Goal: Task Accomplishment & Management: Manage account settings

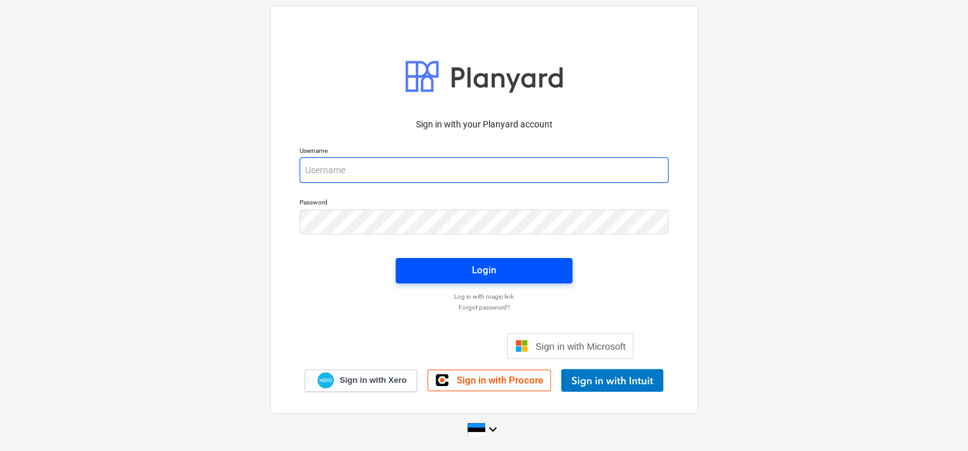
type input "[EMAIL_ADDRESS][DOMAIN_NAME]"
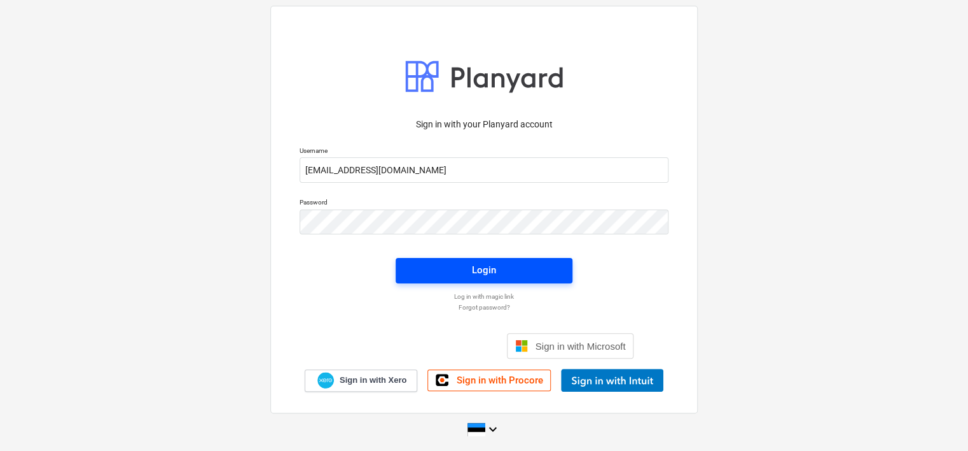
click at [433, 276] on span "Login" at bounding box center [484, 270] width 146 height 17
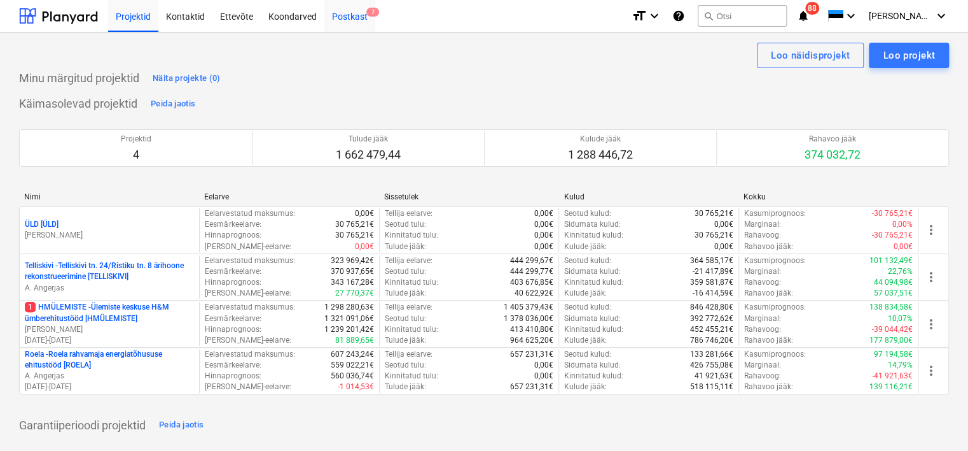
click at [348, 13] on div "Postkast 7" at bounding box center [350, 15] width 51 height 32
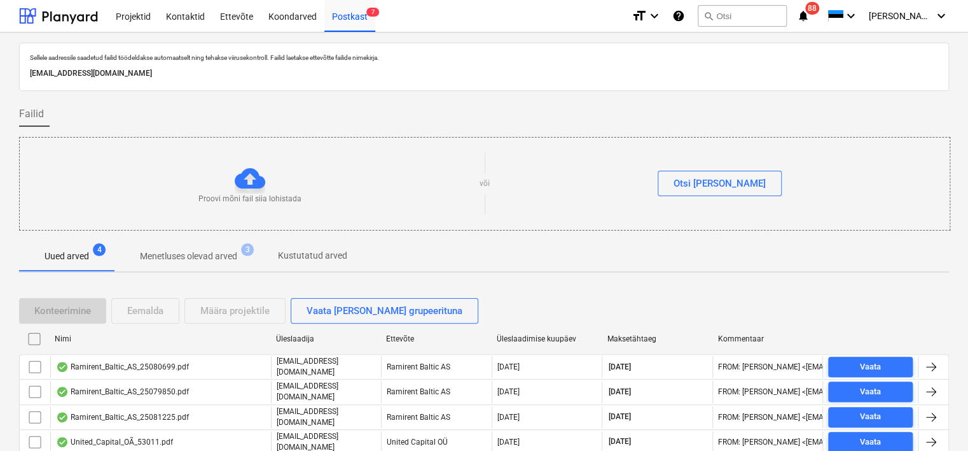
click at [169, 73] on p "[EMAIL_ADDRESS][DOMAIN_NAME]" at bounding box center [484, 73] width 909 height 13
copy p "[EMAIL_ADDRESS][DOMAIN_NAME]"
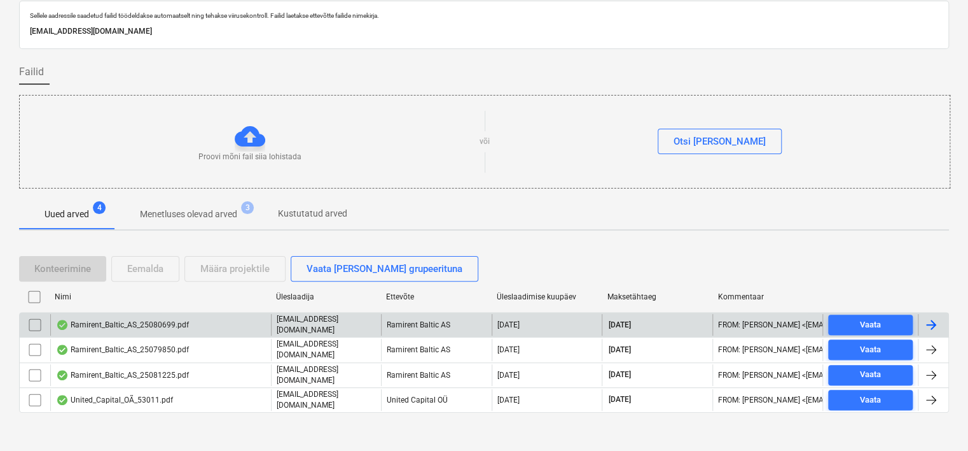
click at [160, 321] on div "Ramirent_Baltic_AS_25080699.pdf" at bounding box center [122, 324] width 133 height 10
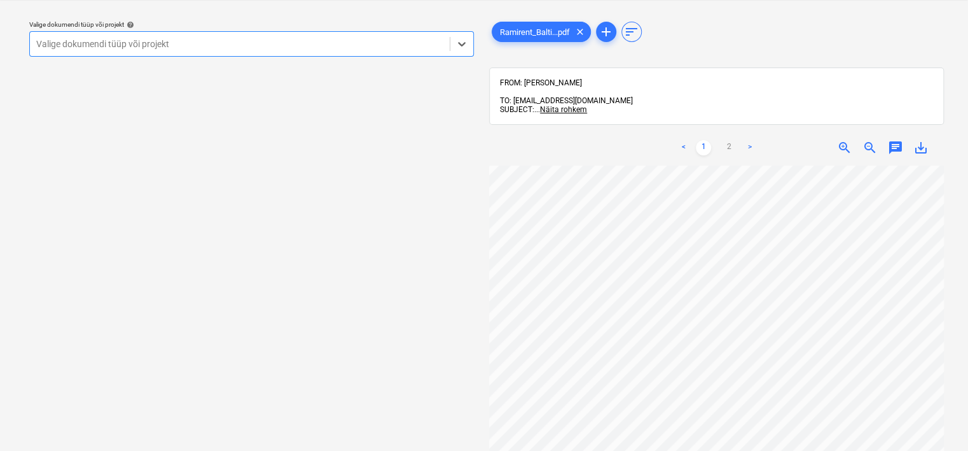
scroll to position [0, 33]
click at [281, 44] on div at bounding box center [239, 44] width 407 height 13
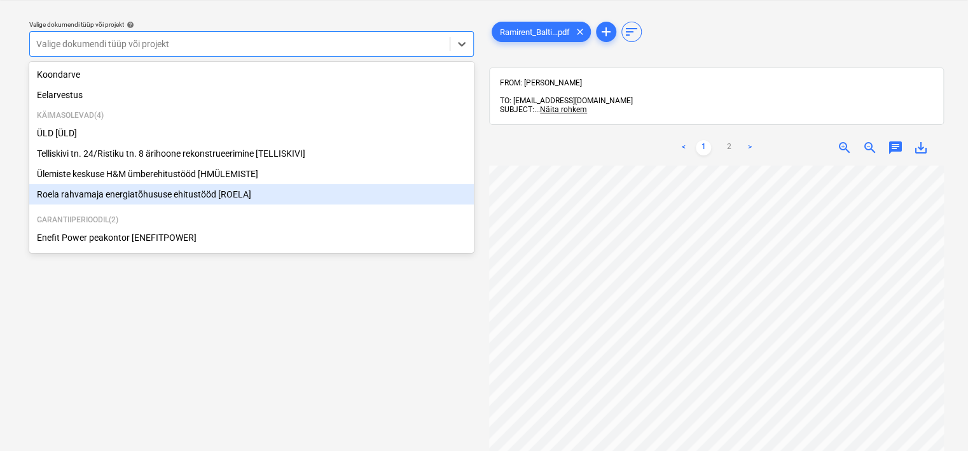
click at [220, 190] on div "Roela rahvamaja energiatõhususe ehitustööd [ROELA]" at bounding box center [251, 194] width 445 height 20
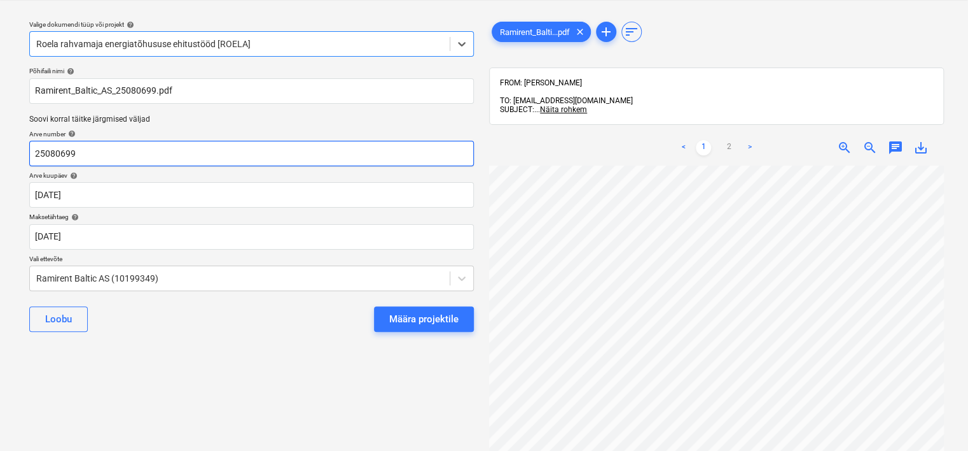
scroll to position [0, 79]
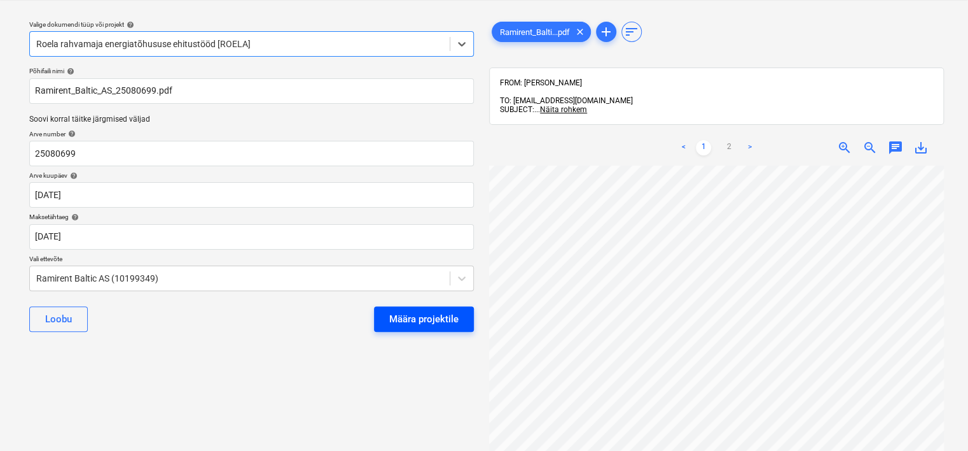
click at [440, 319] on div "Määra projektile" at bounding box center [423, 319] width 69 height 17
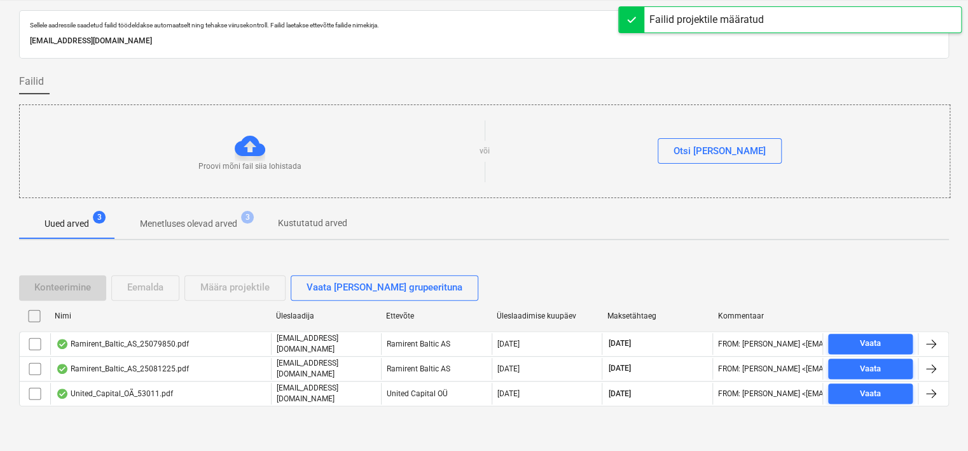
scroll to position [42, 0]
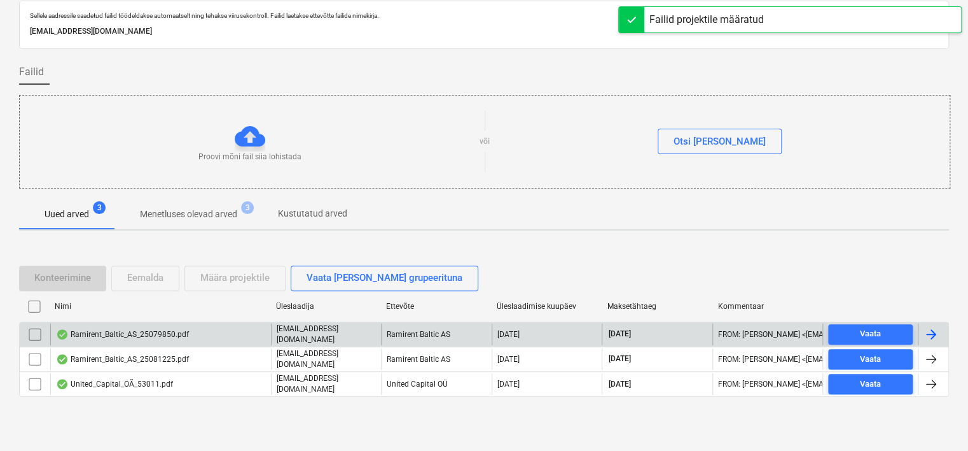
click at [179, 332] on div "Ramirent_Baltic_AS_25079850.pdf" at bounding box center [122, 334] width 133 height 10
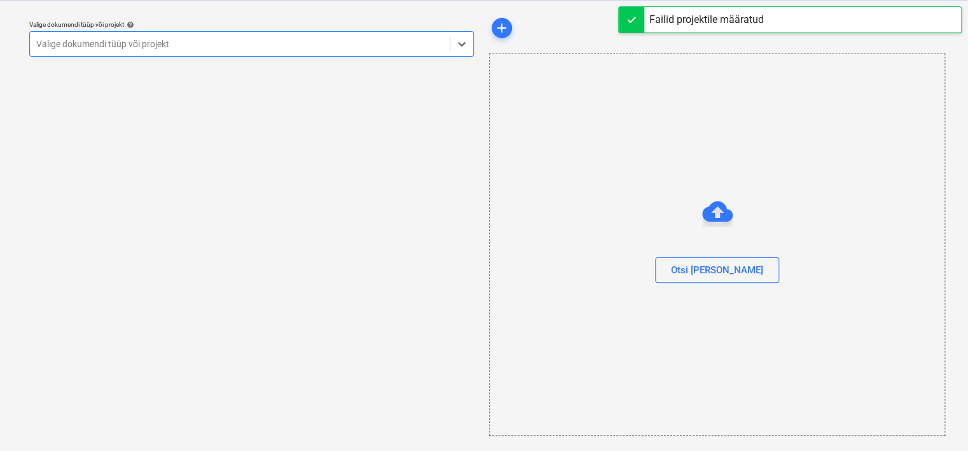
scroll to position [32, 0]
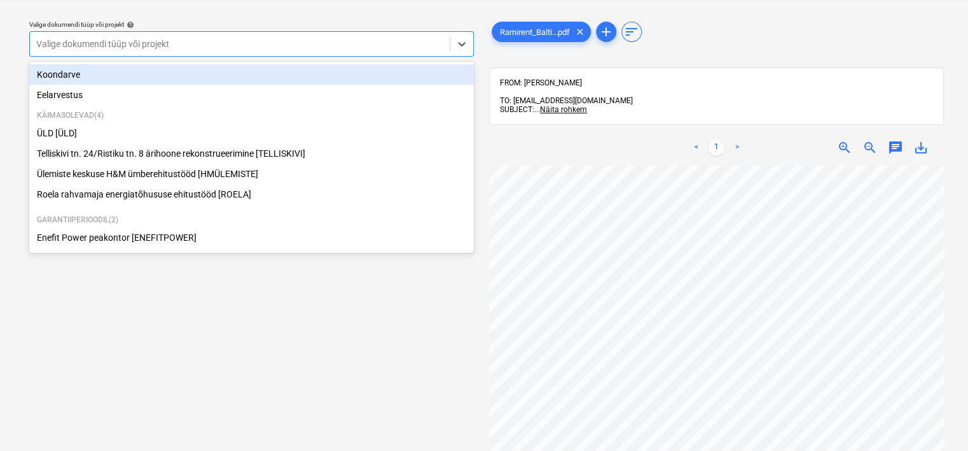
click at [249, 39] on div at bounding box center [239, 44] width 407 height 13
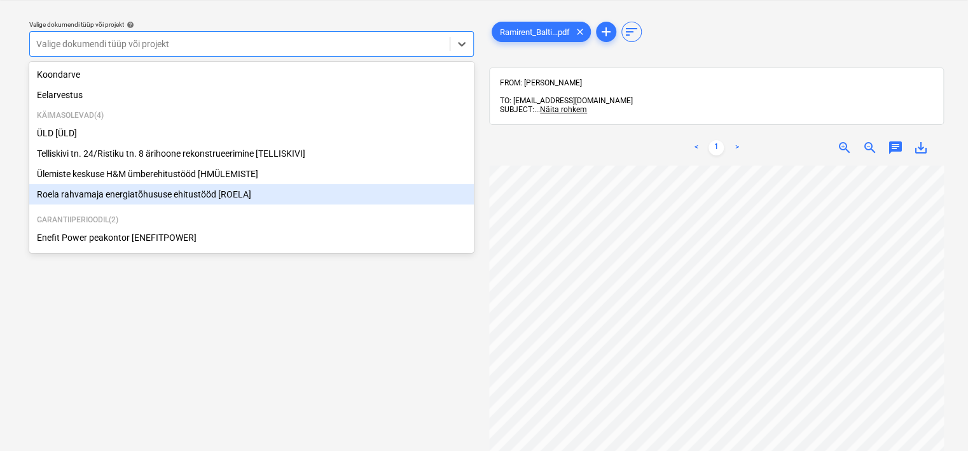
click at [197, 190] on div "Roela rahvamaja energiatõhususe ehitustööd [ROELA]" at bounding box center [251, 194] width 445 height 20
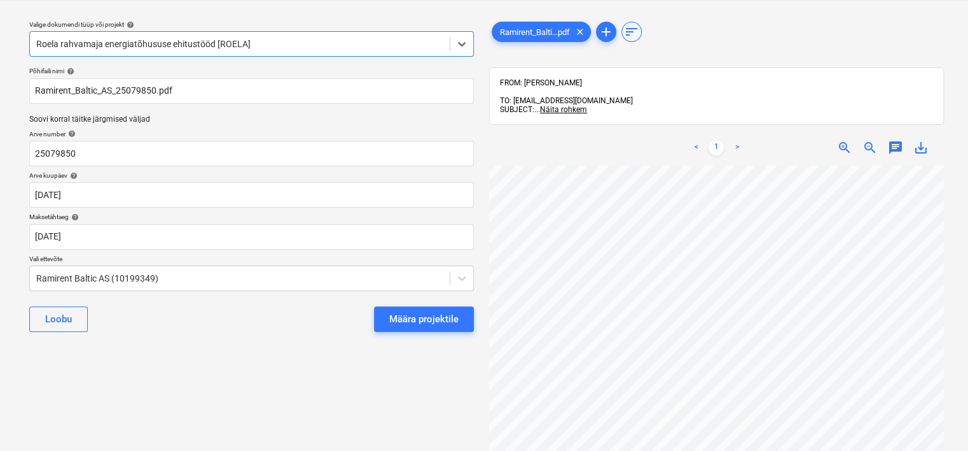
scroll to position [0, 92]
click at [448, 321] on div "Määra projektile" at bounding box center [423, 319] width 69 height 17
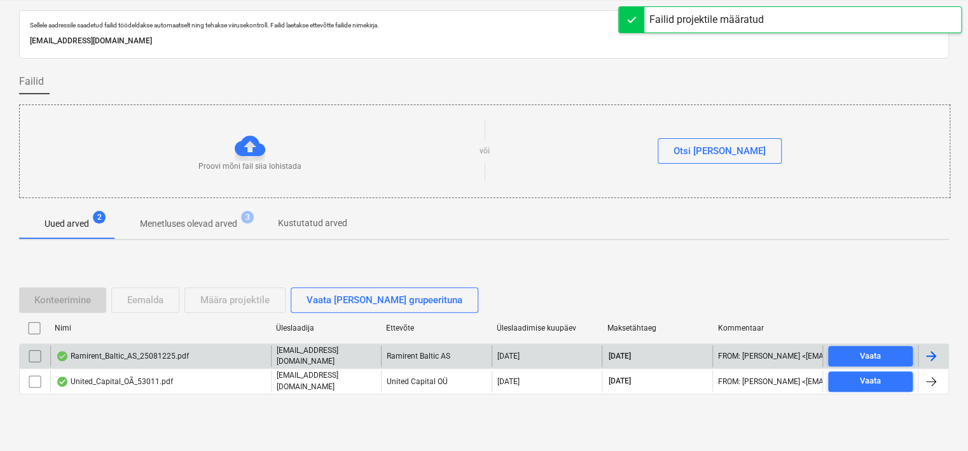
click at [207, 356] on div "Ramirent_Baltic_AS_25081225.pdf" at bounding box center [160, 356] width 221 height 22
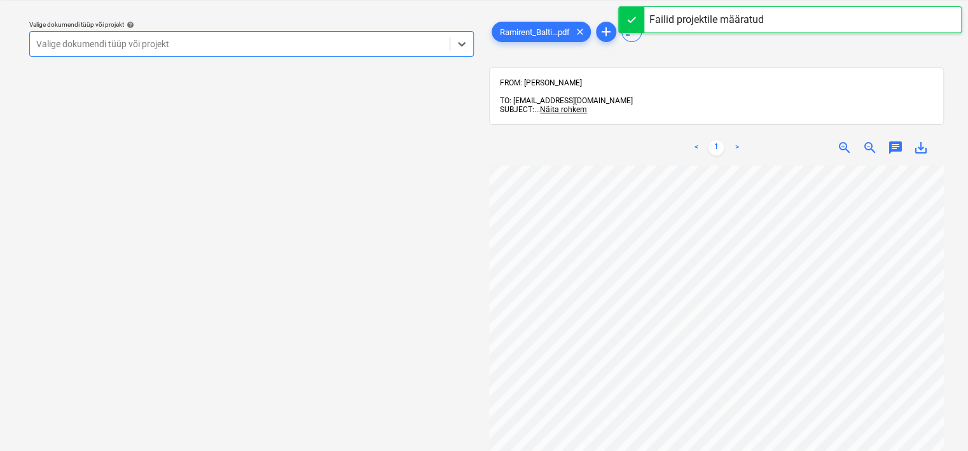
click at [311, 56] on div "Valige dokumendi tüüp või projekt" at bounding box center [251, 43] width 445 height 25
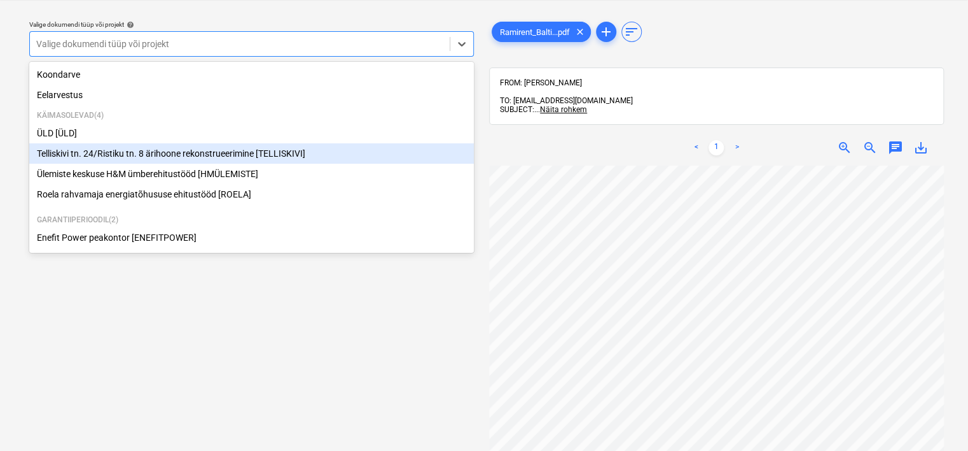
click at [192, 153] on div "Telliskivi tn. 24/Ristiku tn. 8 ärihoone rekonstrueerimine [TELLISKIVI]" at bounding box center [251, 153] width 445 height 20
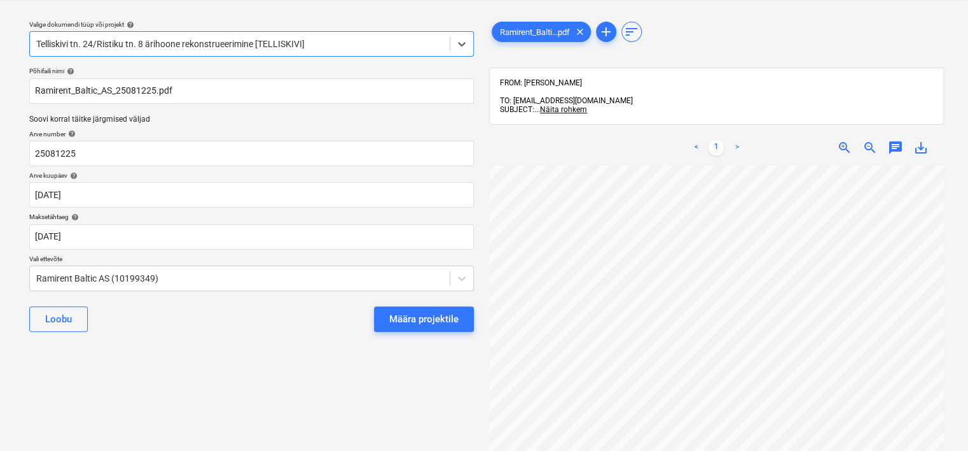
scroll to position [0, 120]
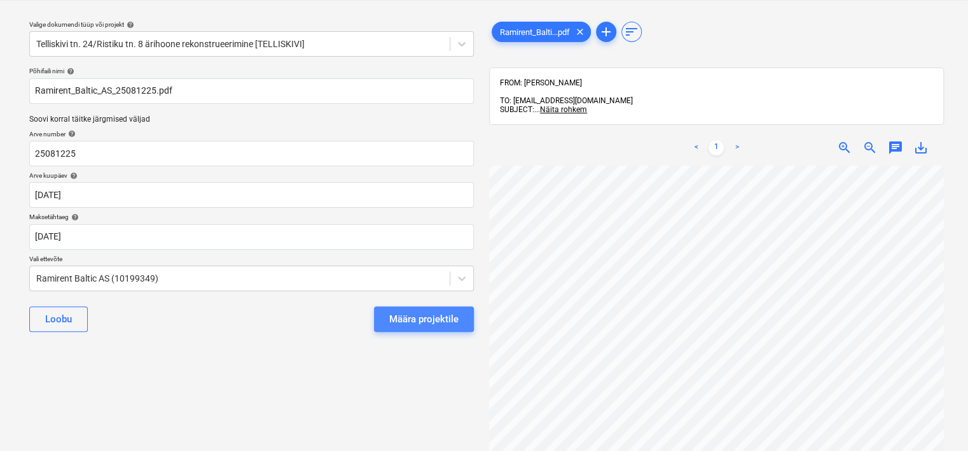
click at [416, 318] on div "Määra projektile" at bounding box center [423, 319] width 69 height 17
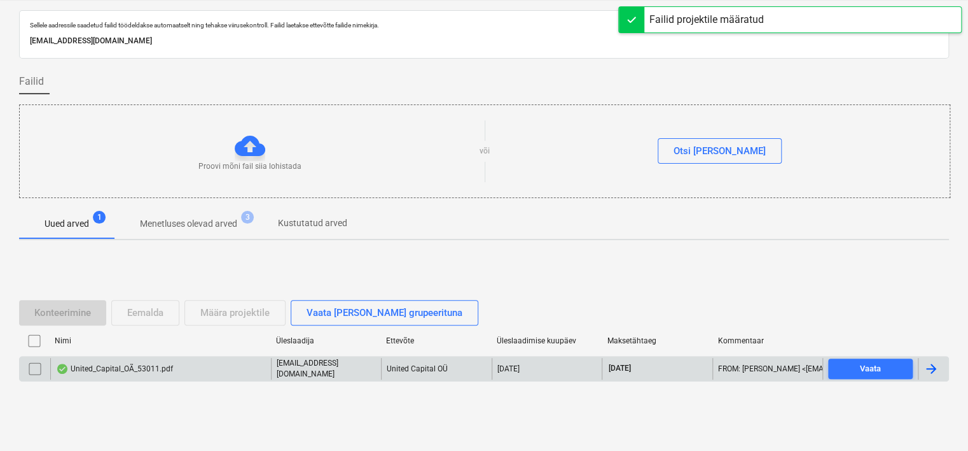
click at [188, 361] on div "United_Capital_OÃ_53011.pdf" at bounding box center [160, 369] width 221 height 22
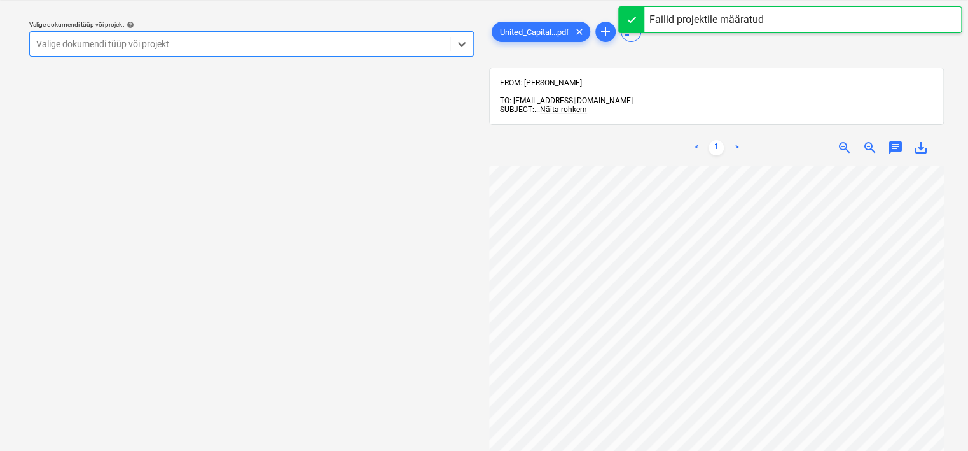
scroll to position [53, 0]
click at [285, 50] on div at bounding box center [239, 44] width 407 height 13
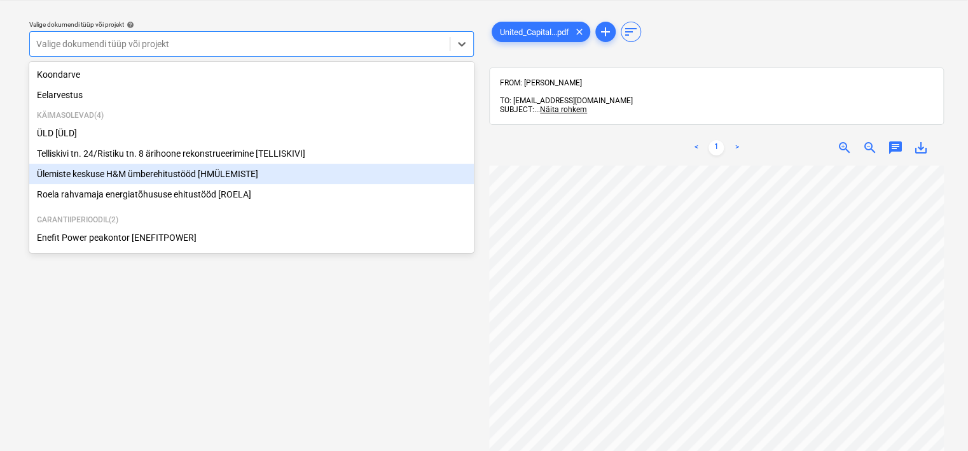
click at [188, 166] on div "Ülemiste keskuse H&M ümberehitustööd [HMÜLEMISTE]" at bounding box center [251, 174] width 445 height 20
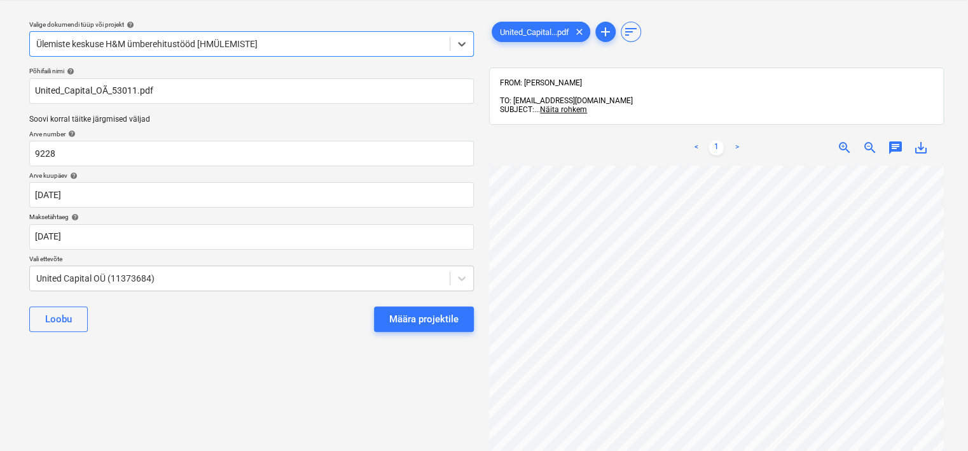
scroll to position [53, 119]
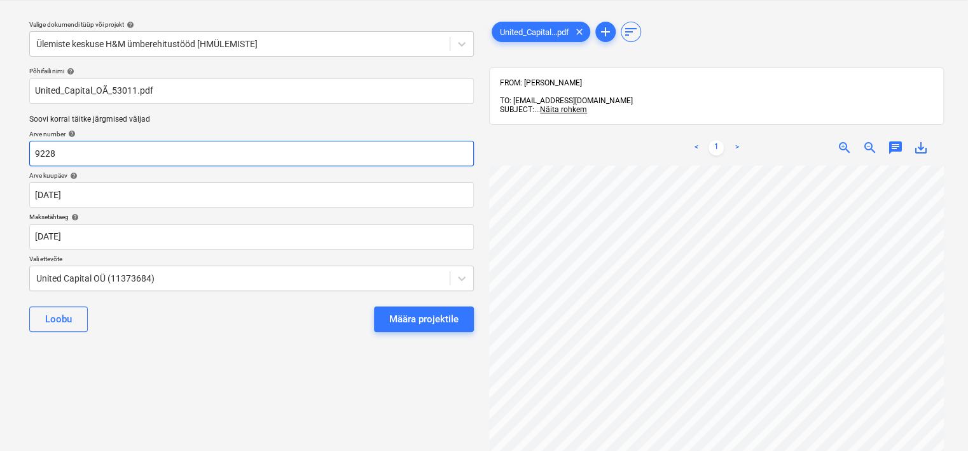
click at [276, 153] on input "9228" at bounding box center [251, 153] width 445 height 25
type input "53011"
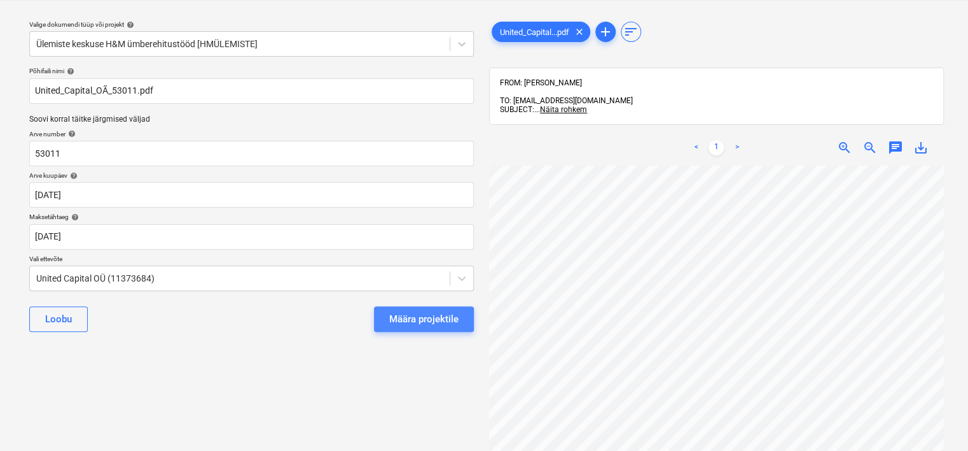
click at [442, 325] on div "Määra projektile" at bounding box center [423, 319] width 69 height 17
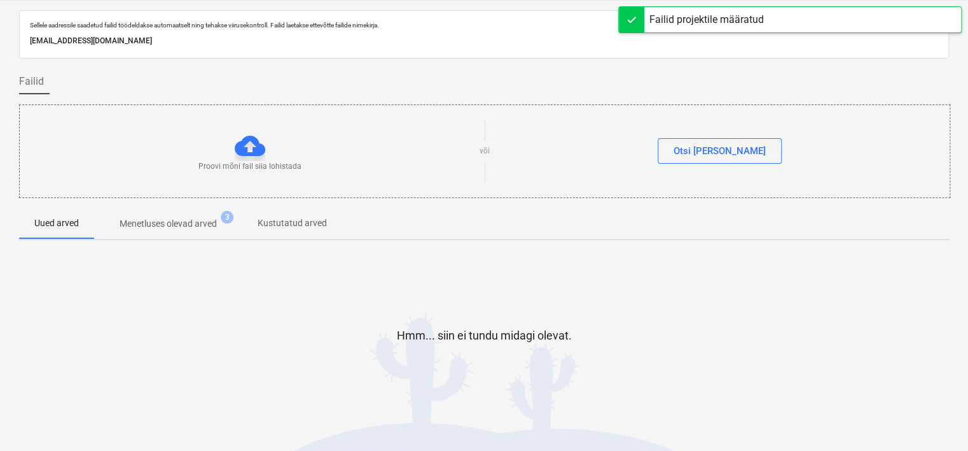
click at [191, 36] on p "[EMAIL_ADDRESS][DOMAIN_NAME]" at bounding box center [484, 40] width 909 height 13
copy p "[EMAIL_ADDRESS][DOMAIN_NAME]"
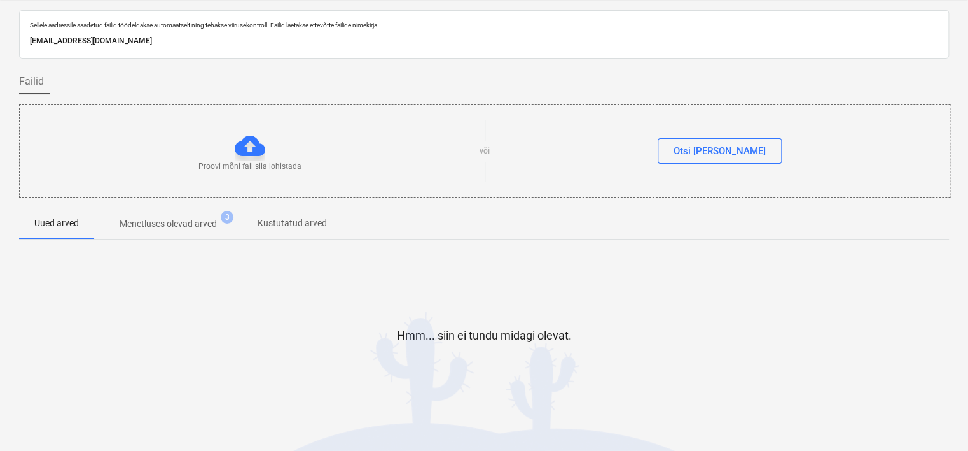
click at [31, 447] on div "Sellele aadressile saadetud failid töödeldakse automaatselt ning tehakse viirus…" at bounding box center [484, 230] width 968 height 461
click at [52, 227] on p "Uued arved" at bounding box center [67, 223] width 45 height 13
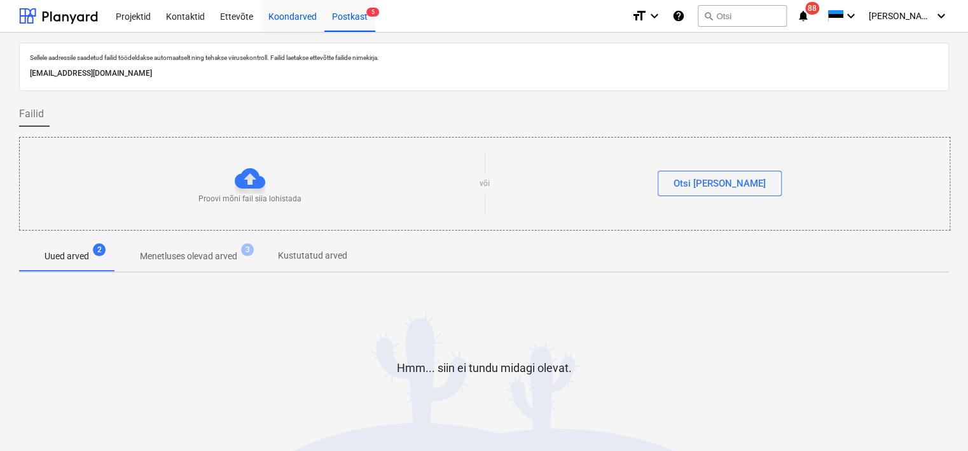
click at [290, 6] on div "Koondarved" at bounding box center [293, 15] width 64 height 32
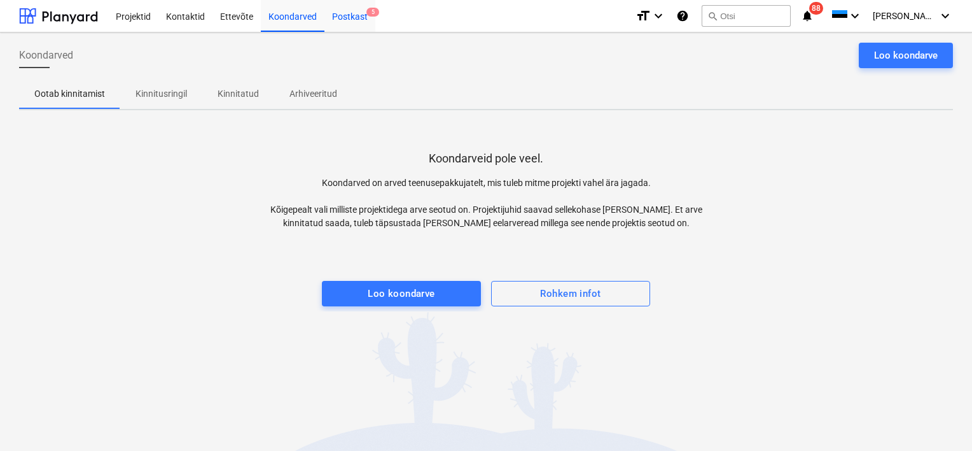
click at [352, 15] on div "Postkast 5" at bounding box center [350, 15] width 51 height 32
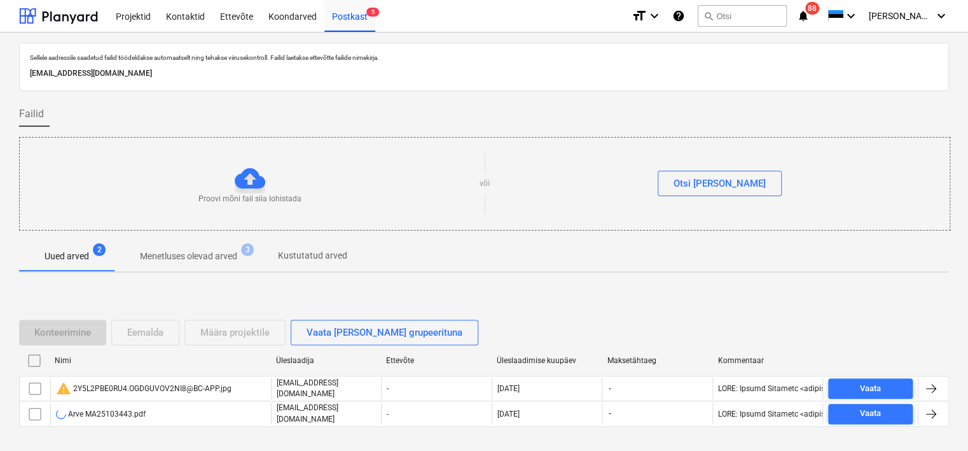
click at [161, 72] on p "[EMAIL_ADDRESS][DOMAIN_NAME]" at bounding box center [484, 73] width 909 height 13
copy p "[EMAIL_ADDRESS][DOMAIN_NAME]"
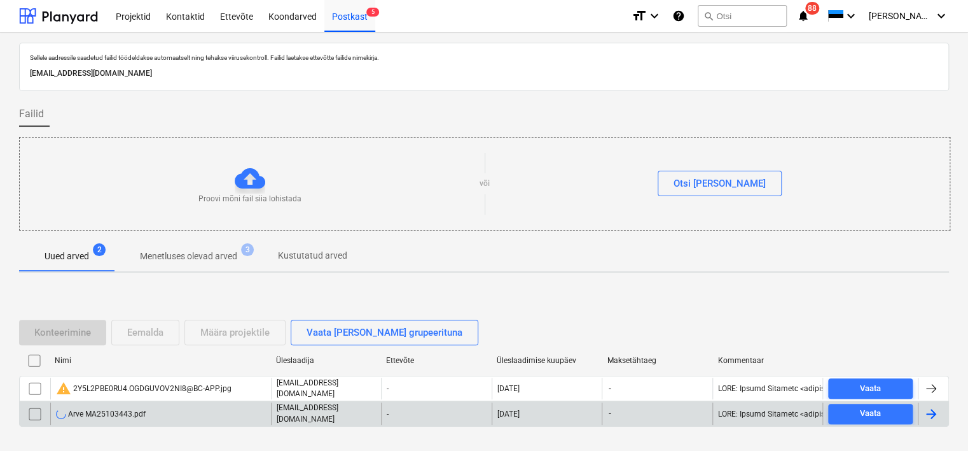
click at [164, 412] on div "Arve MA25103443.pdf" at bounding box center [160, 413] width 221 height 22
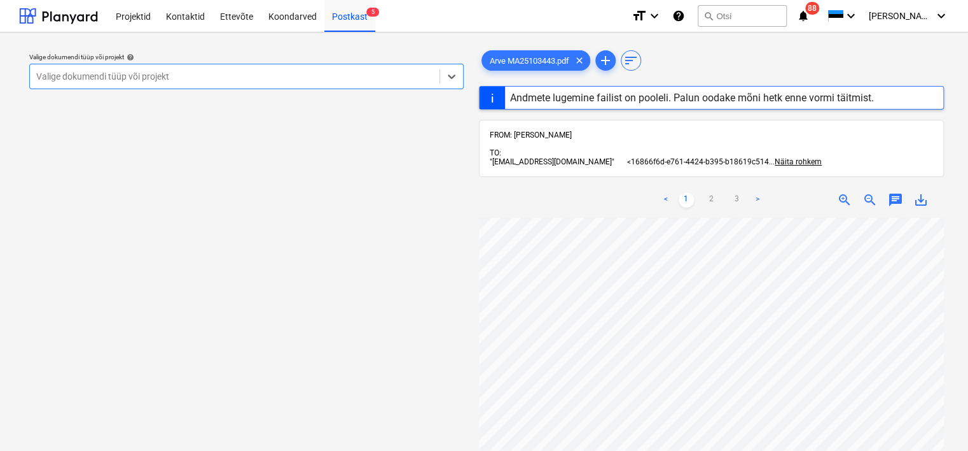
click at [224, 74] on div at bounding box center [234, 76] width 397 height 13
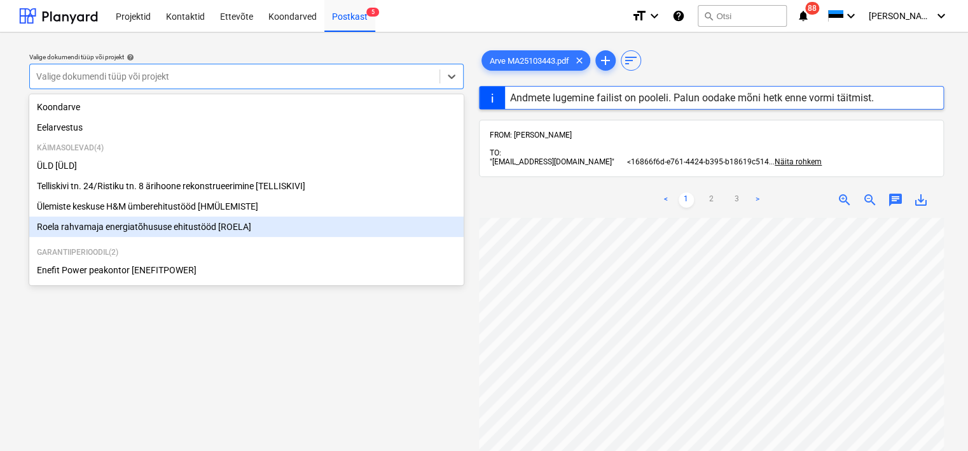
click at [143, 239] on div "Käimasolevad ( 4 ) ÜLD [ÜLD] [STREET_ADDRESS] ärihoone rekonstrueerimine [TELLI…" at bounding box center [246, 189] width 435 height 104
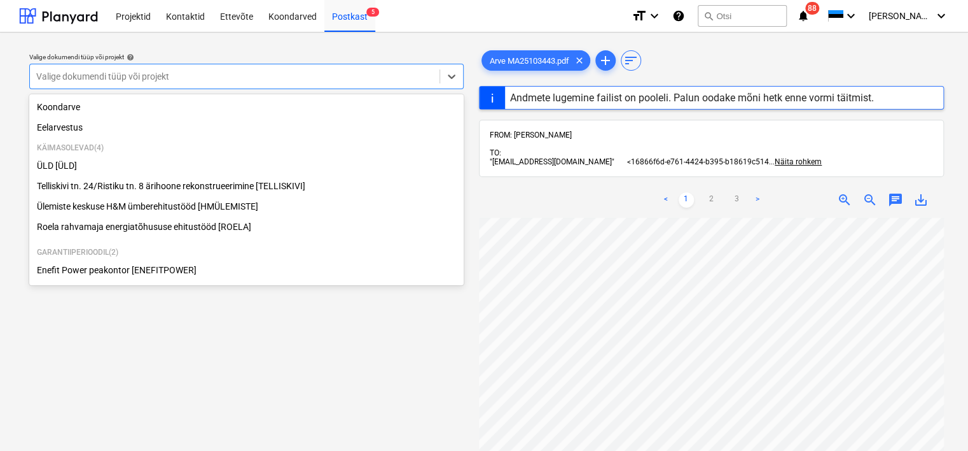
click at [127, 227] on div "Roela rahvamaja energiatõhususe ehitustööd [ROELA]" at bounding box center [246, 226] width 435 height 20
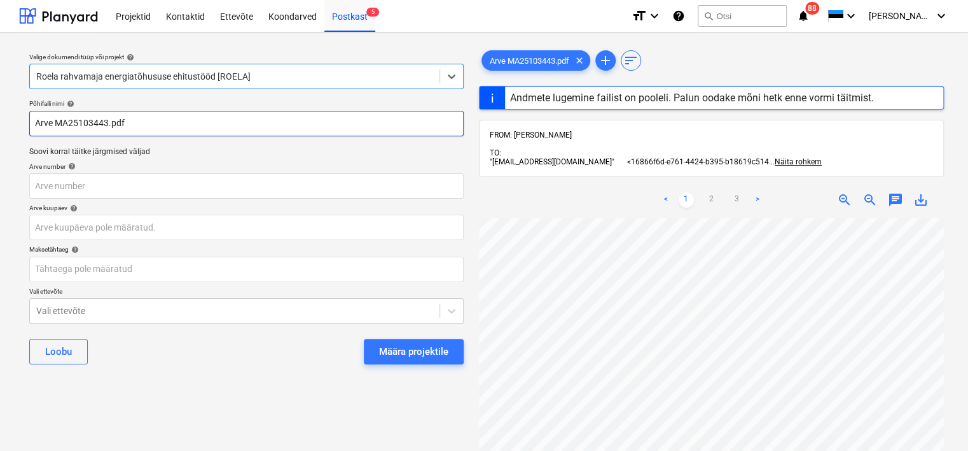
click at [146, 127] on input "Arve MA25103443.pdf" at bounding box center [246, 123] width 435 height 25
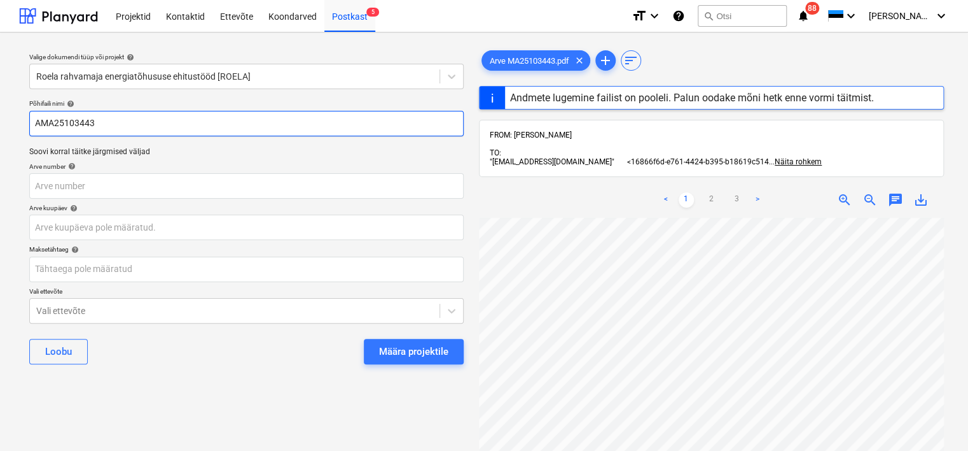
type input "MA25103443"
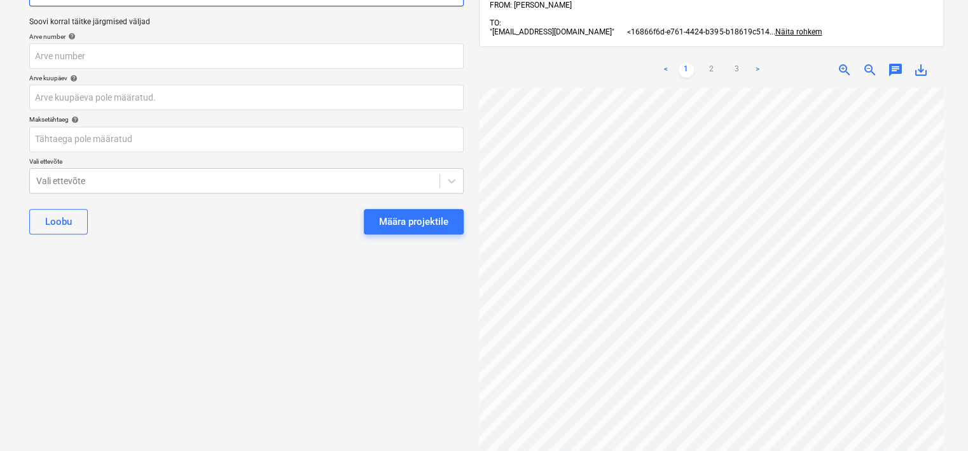
scroll to position [132, 0]
type input "MT25135045"
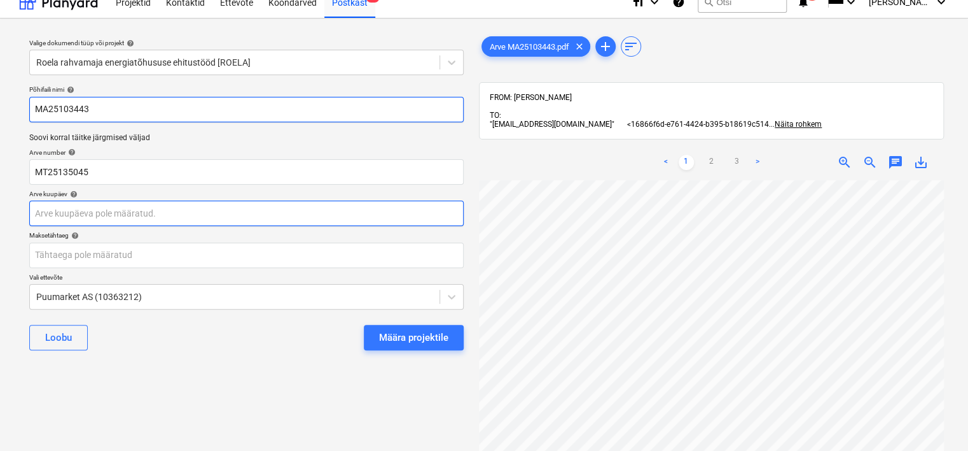
scroll to position [10, 0]
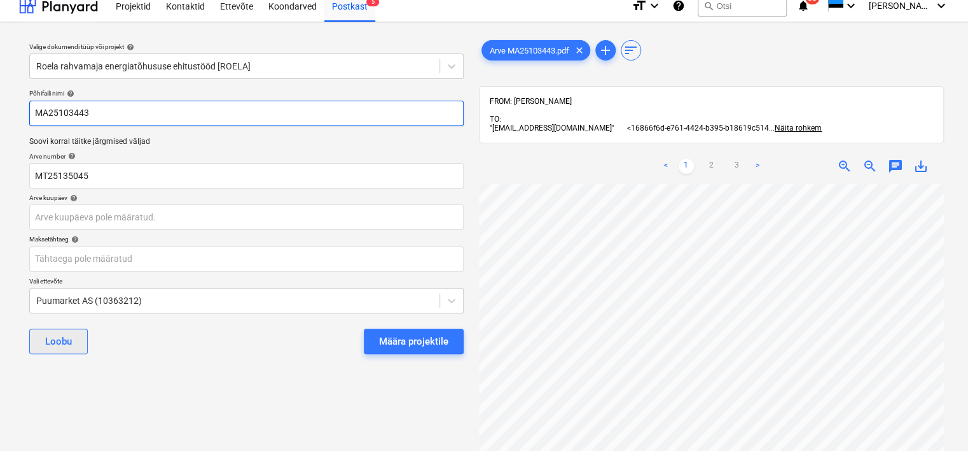
type input "MA25103443"
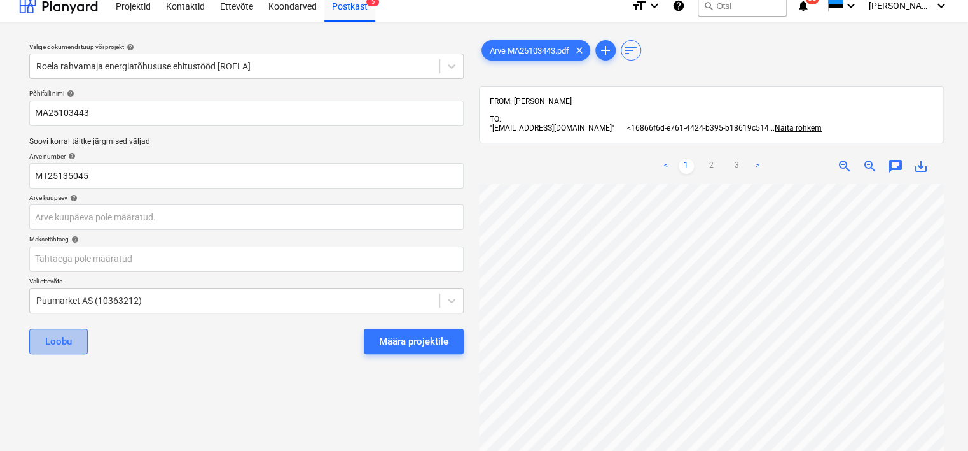
click at [46, 336] on div "Loobu" at bounding box center [58, 341] width 27 height 17
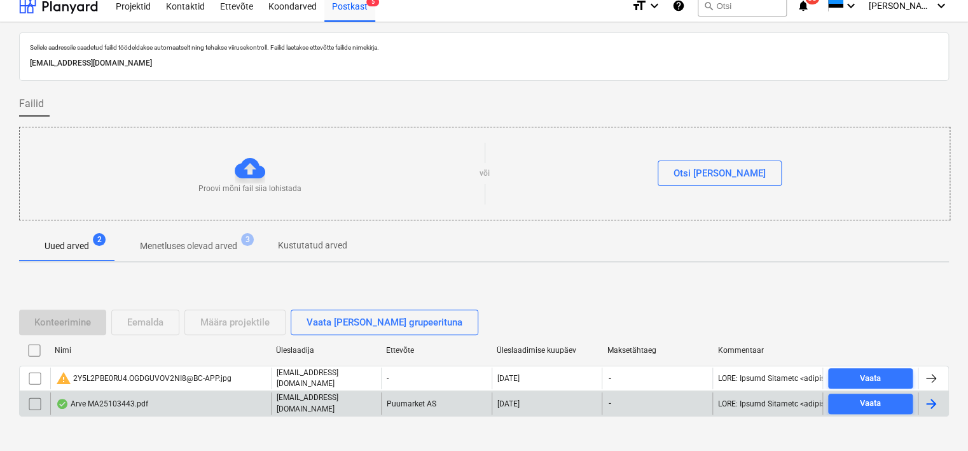
click at [163, 397] on div "Arve MA25103443.pdf" at bounding box center [160, 403] width 221 height 22
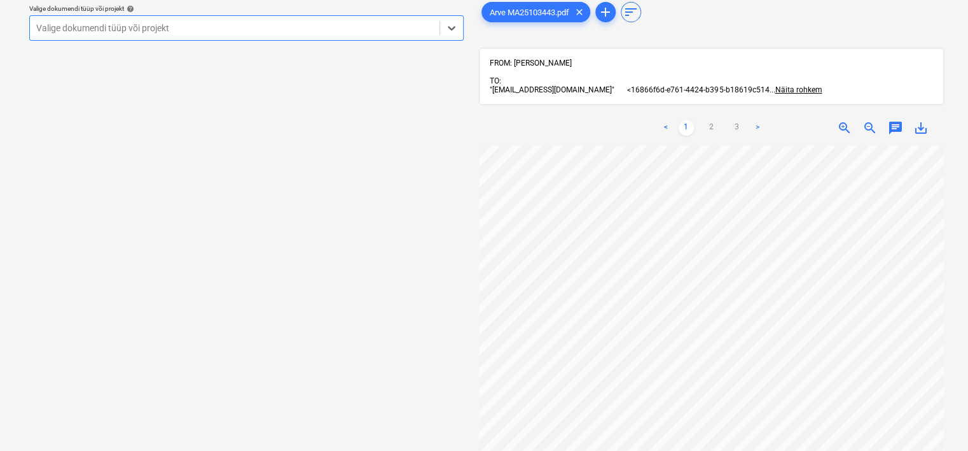
scroll to position [48, 0]
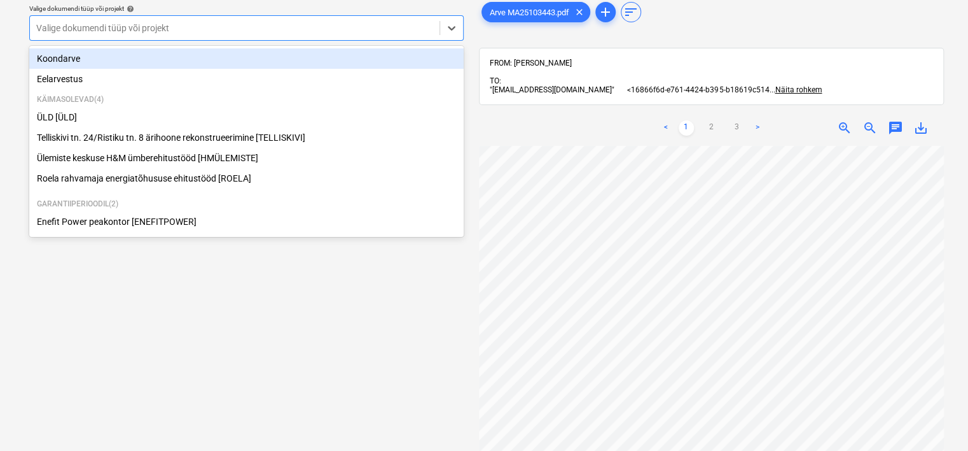
click at [181, 26] on div at bounding box center [234, 28] width 397 height 13
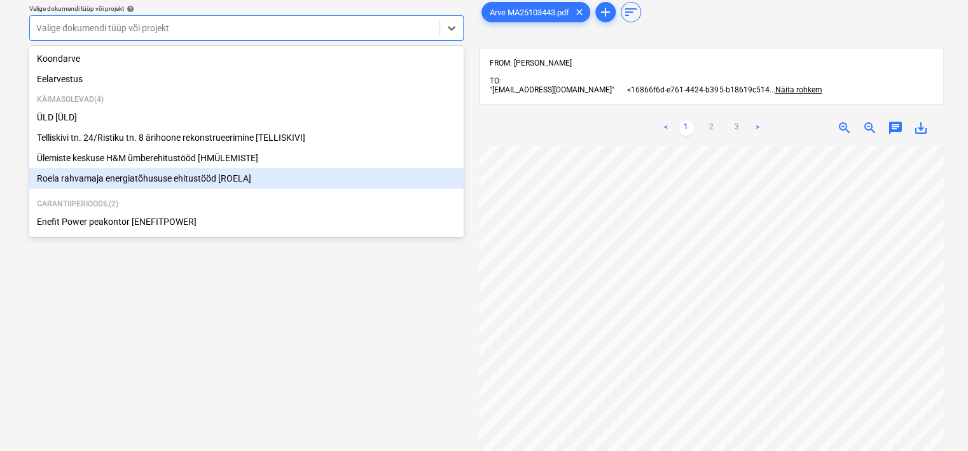
click at [135, 174] on div "Roela rahvamaja energiatõhususe ehitustööd [ROELA]" at bounding box center [246, 178] width 435 height 20
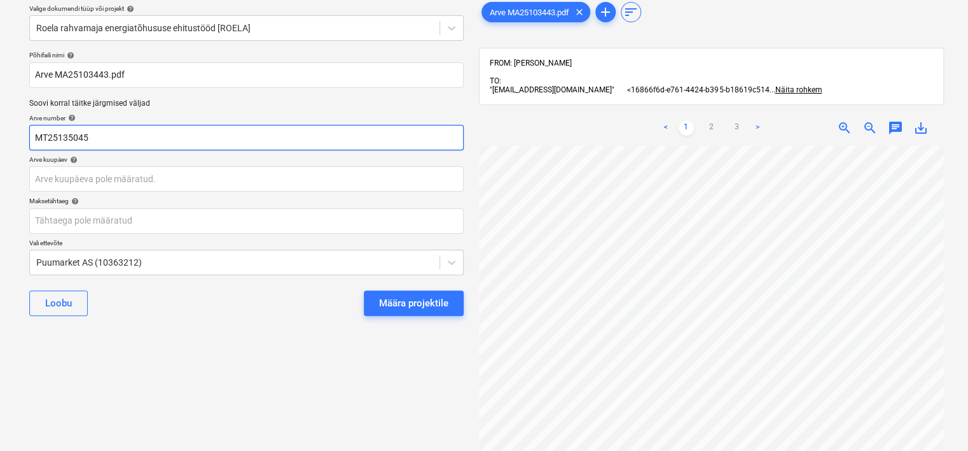
click at [118, 138] on input "MT25135045" at bounding box center [246, 137] width 435 height 25
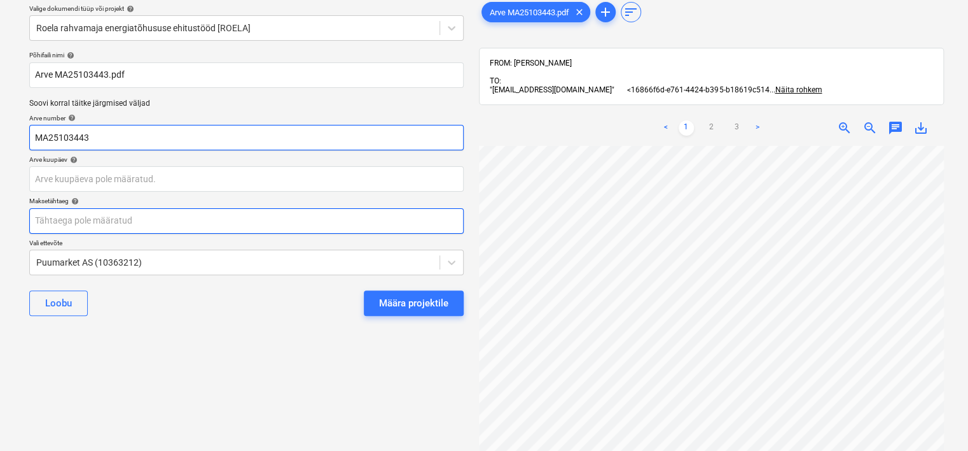
scroll to position [83, 0]
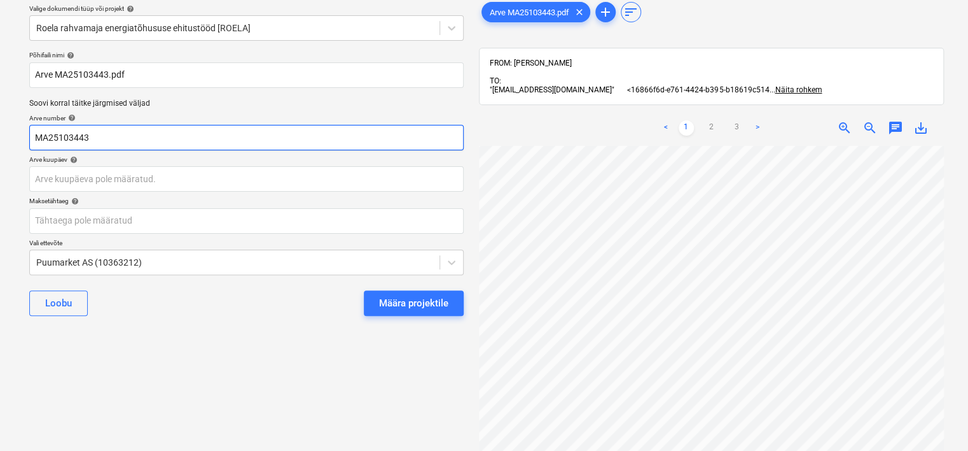
type input "MA25103443"
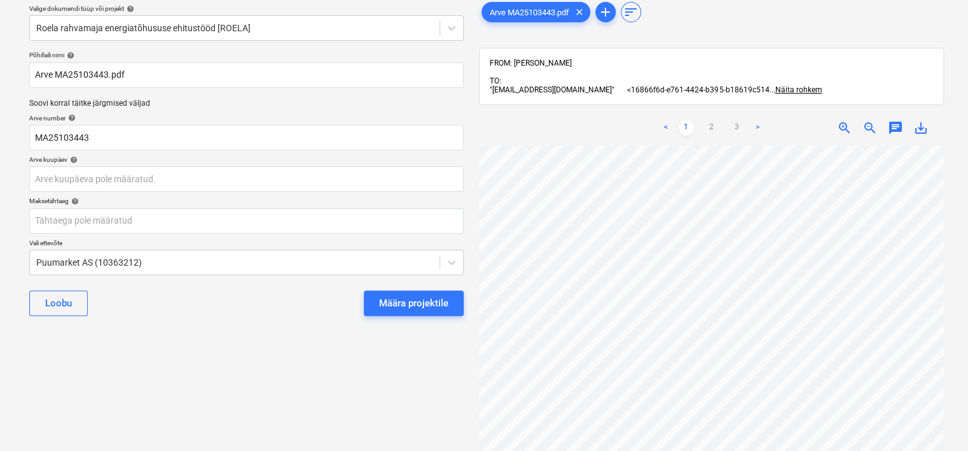
click at [153, 162] on div "Arve kuupäev help" at bounding box center [246, 159] width 435 height 8
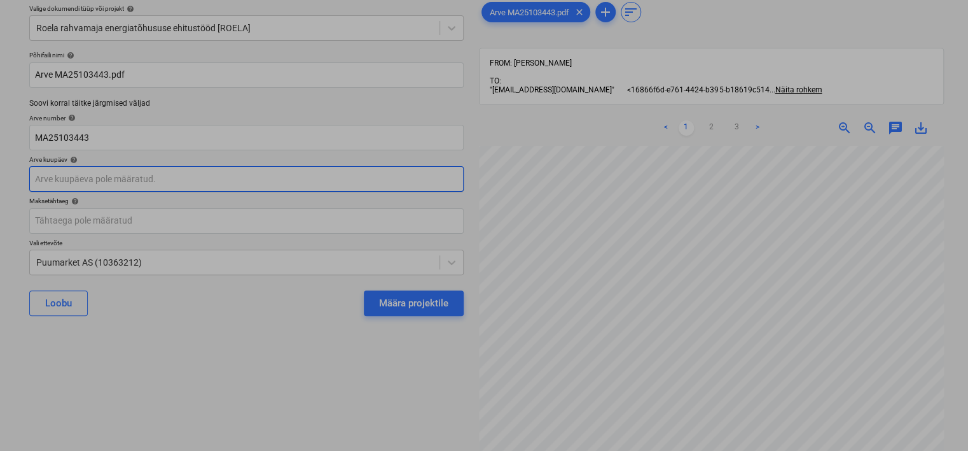
click at [129, 174] on body "Projektid Kontaktid Ettevõte Koondarved Postkast 5 format_size keyboard_arrow_d…" at bounding box center [484, 177] width 968 height 451
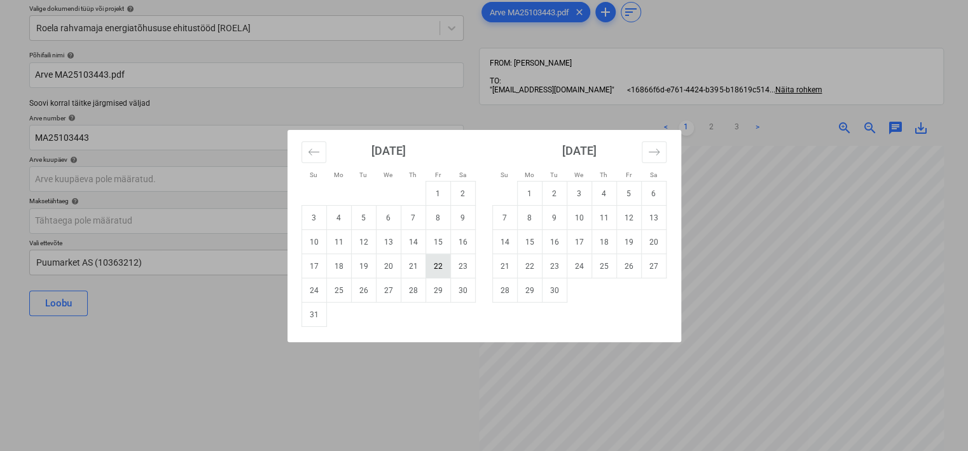
click at [433, 266] on td "22" at bounding box center [438, 266] width 25 height 24
type input "[DATE]"
click at [274, 228] on body "Projektid Kontaktid Ettevõte Koondarved Postkast 5 format_size keyboard_arrow_d…" at bounding box center [484, 177] width 968 height 451
click at [629, 241] on td "19" at bounding box center [629, 242] width 25 height 24
type input "[DATE]"
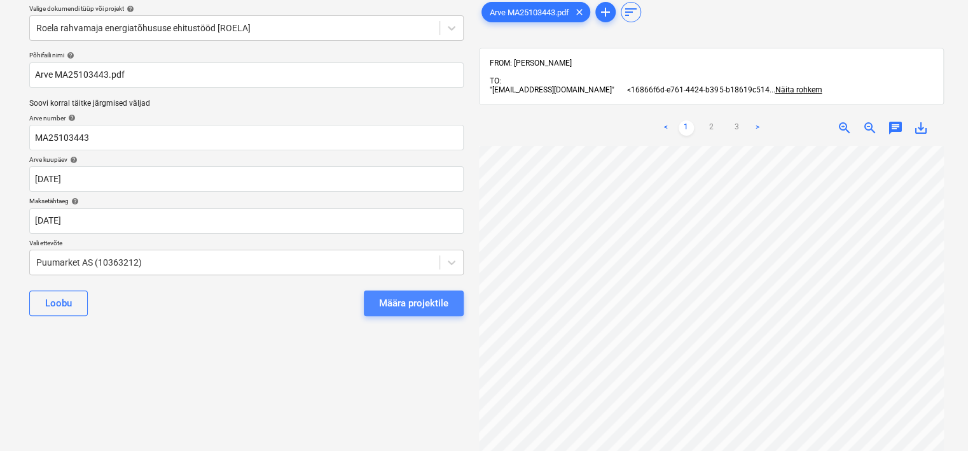
click at [402, 301] on div "Määra projektile" at bounding box center [413, 303] width 69 height 17
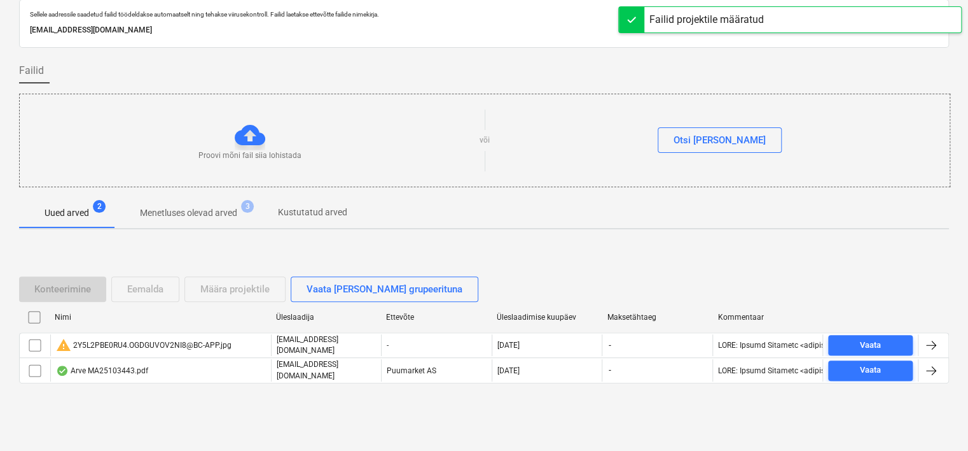
scroll to position [42, 0]
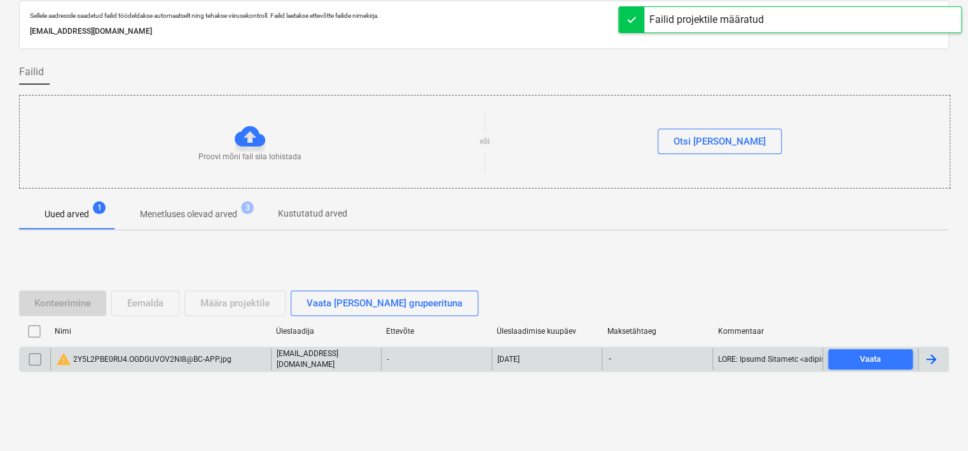
click at [33, 361] on input "checkbox" at bounding box center [35, 359] width 20 height 20
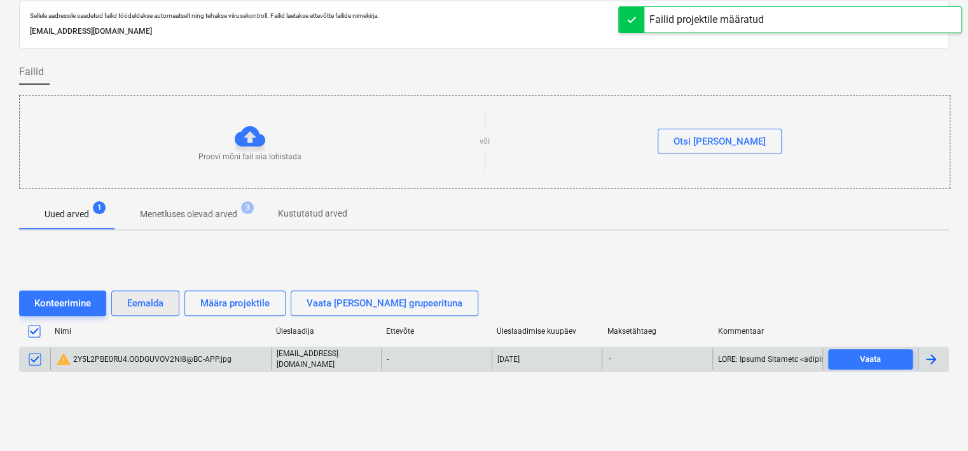
click at [145, 300] on div "Eemalda" at bounding box center [145, 303] width 36 height 17
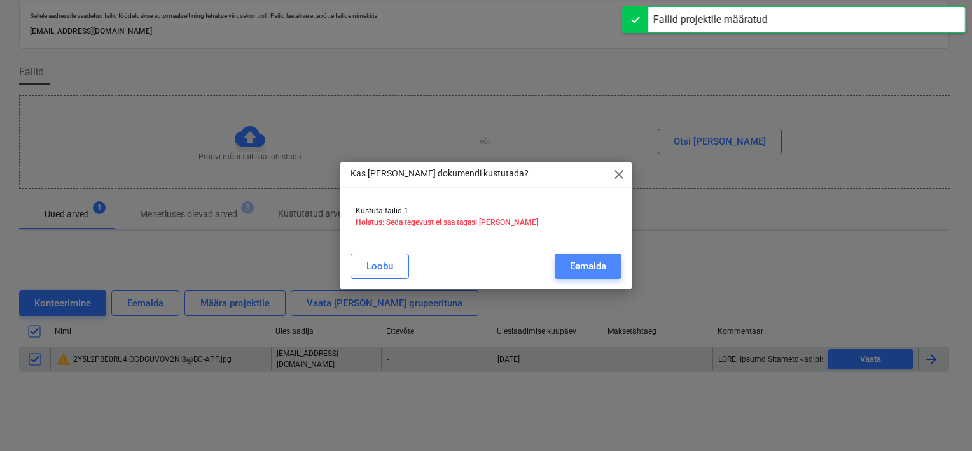
click at [573, 270] on div "Eemalda" at bounding box center [588, 266] width 36 height 17
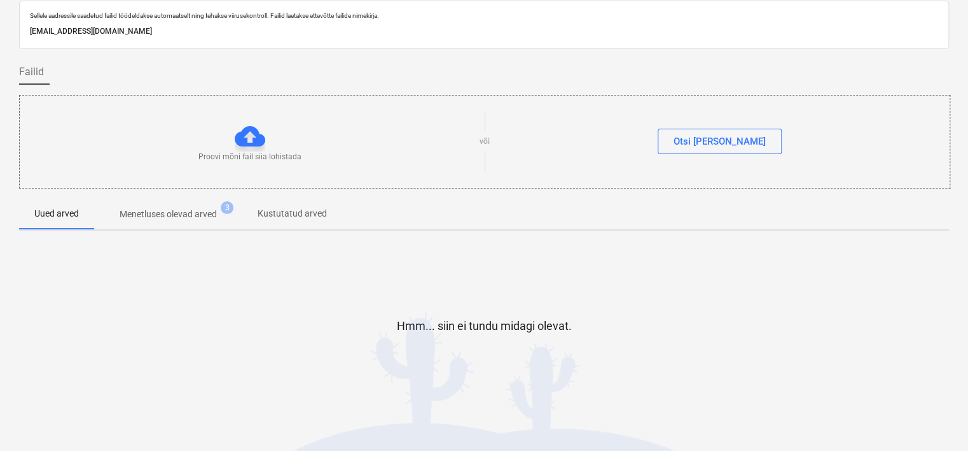
click at [219, 27] on p "[EMAIL_ADDRESS][DOMAIN_NAME]" at bounding box center [484, 31] width 909 height 13
copy p "[EMAIL_ADDRESS][DOMAIN_NAME]"
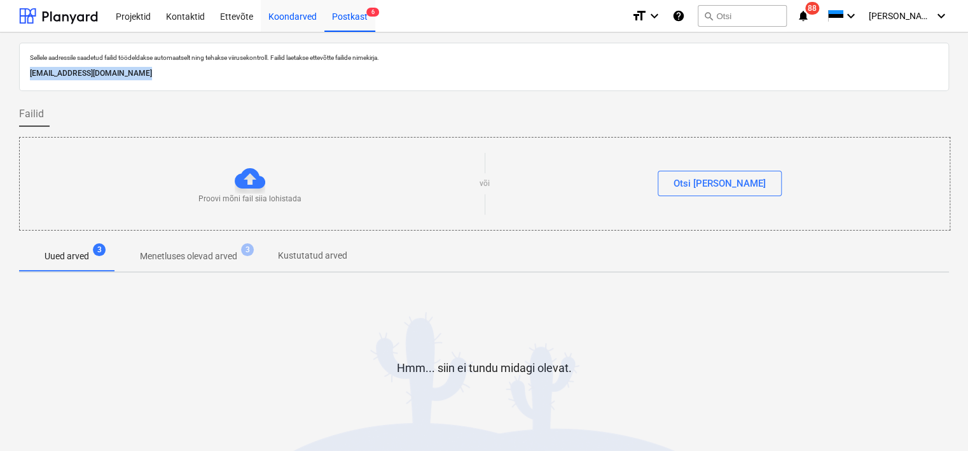
click at [295, 12] on div "Koondarved" at bounding box center [293, 15] width 64 height 32
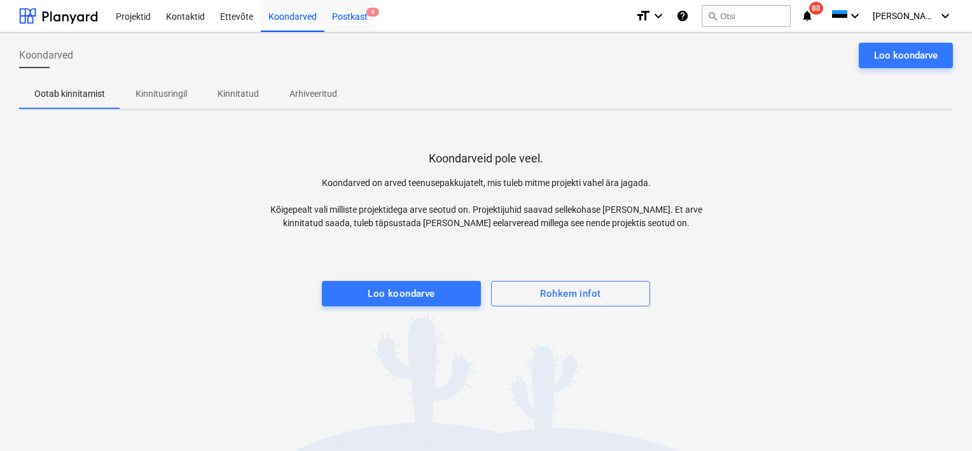
click at [330, 13] on div "Postkast 6" at bounding box center [350, 15] width 51 height 32
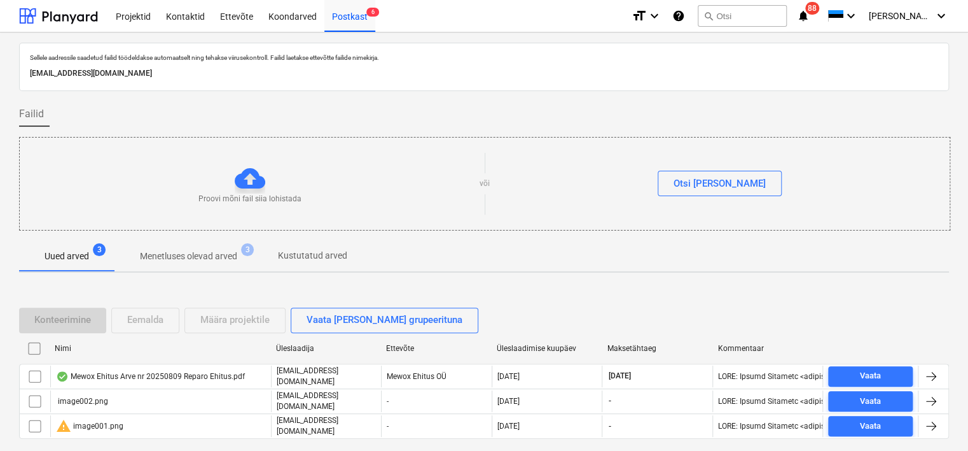
scroll to position [42, 0]
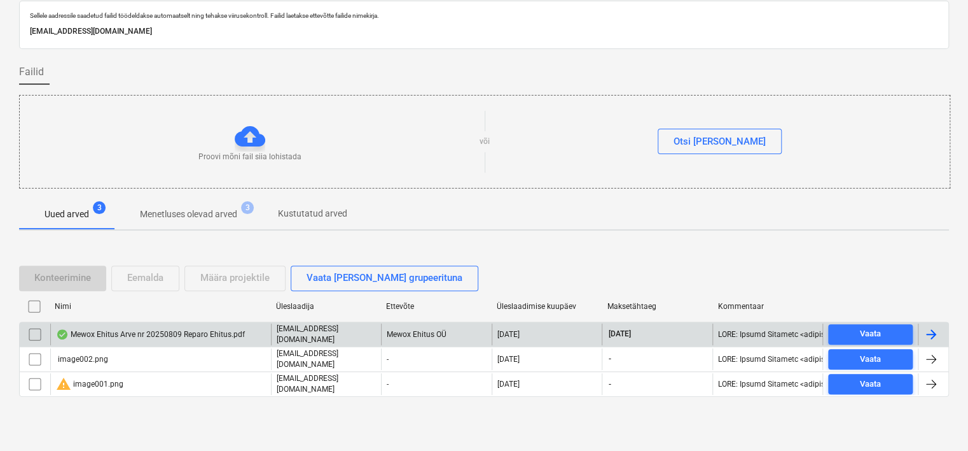
click at [189, 337] on div "Mewox Ehitus Arve nr 20250809 Reparo Ehitus.pdf" at bounding box center [150, 334] width 189 height 10
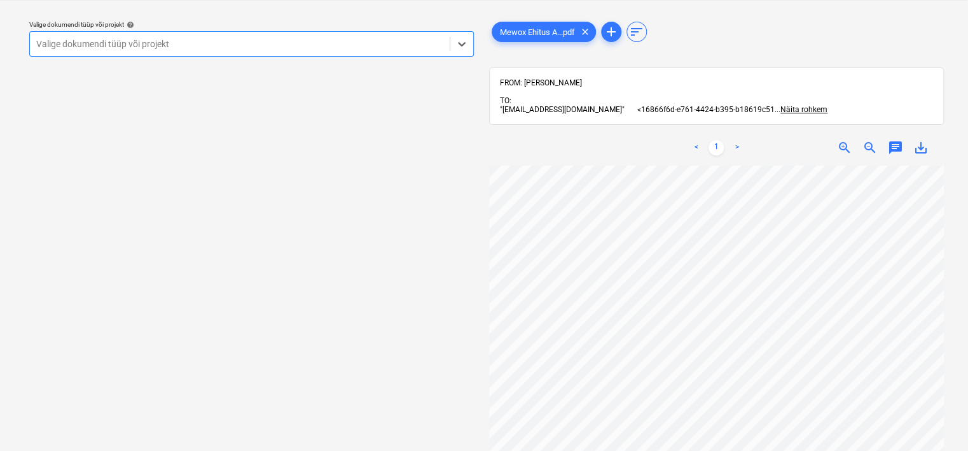
scroll to position [112, 0]
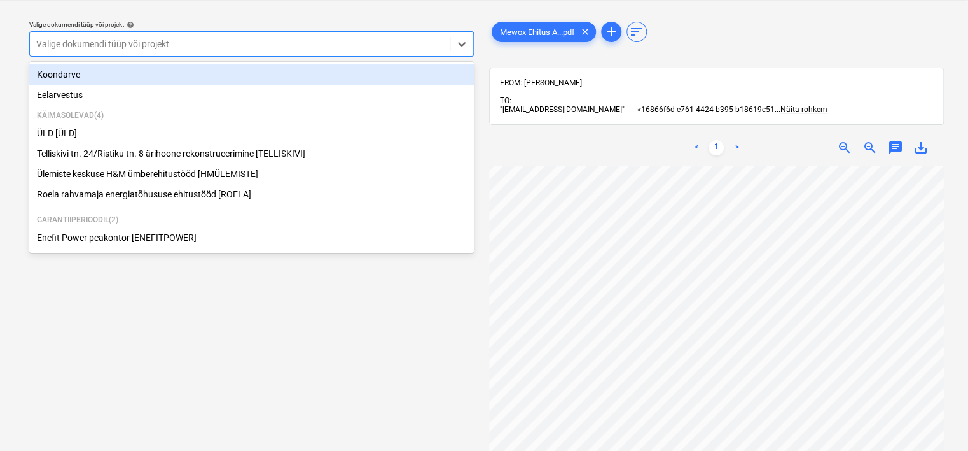
click at [308, 50] on div at bounding box center [239, 44] width 407 height 13
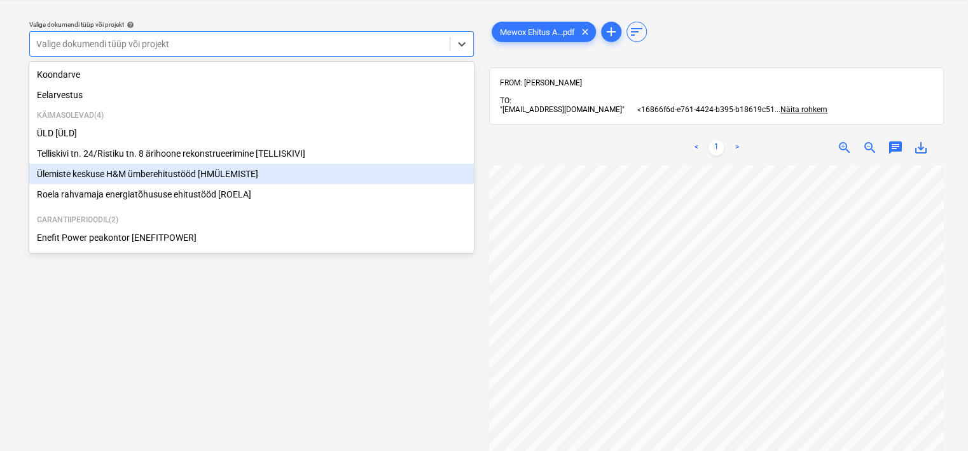
click at [227, 178] on div "Ülemiste keskuse H&M ümberehitustööd [HMÜLEMISTE]" at bounding box center [251, 174] width 445 height 20
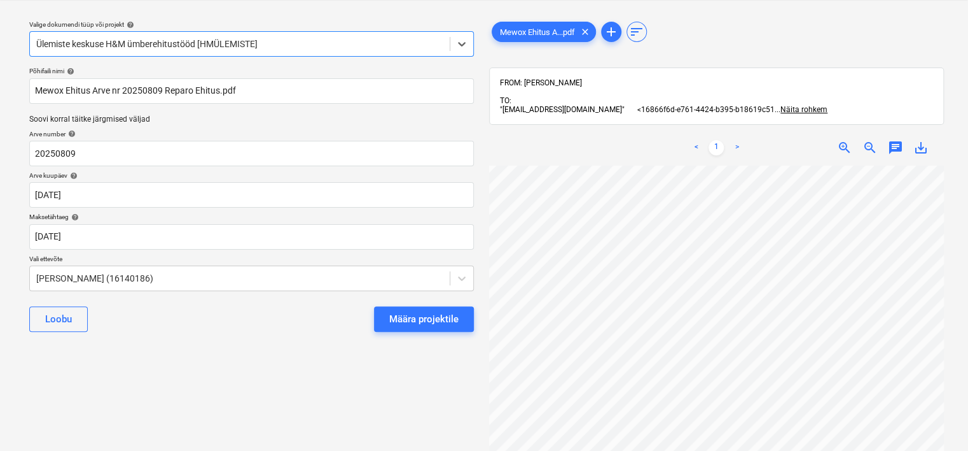
scroll to position [18, 38]
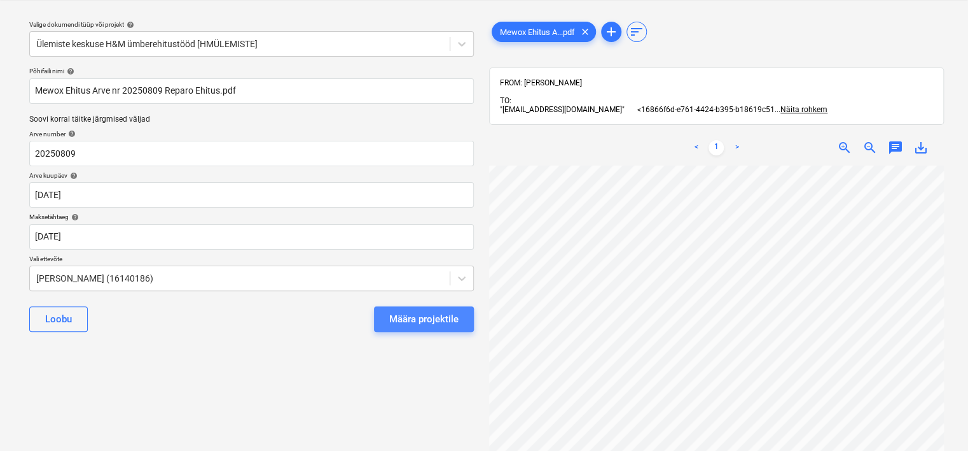
click at [394, 312] on div "Määra projektile" at bounding box center [423, 319] width 69 height 17
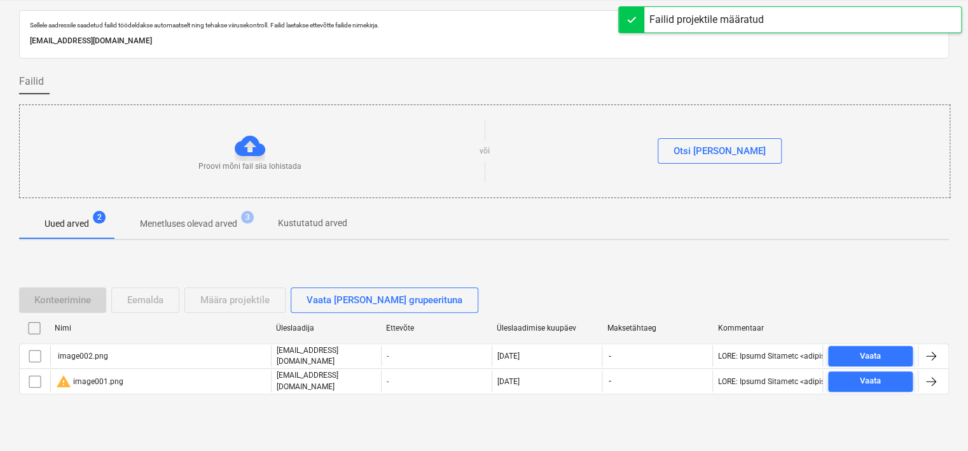
click at [31, 326] on input "checkbox" at bounding box center [34, 328] width 20 height 20
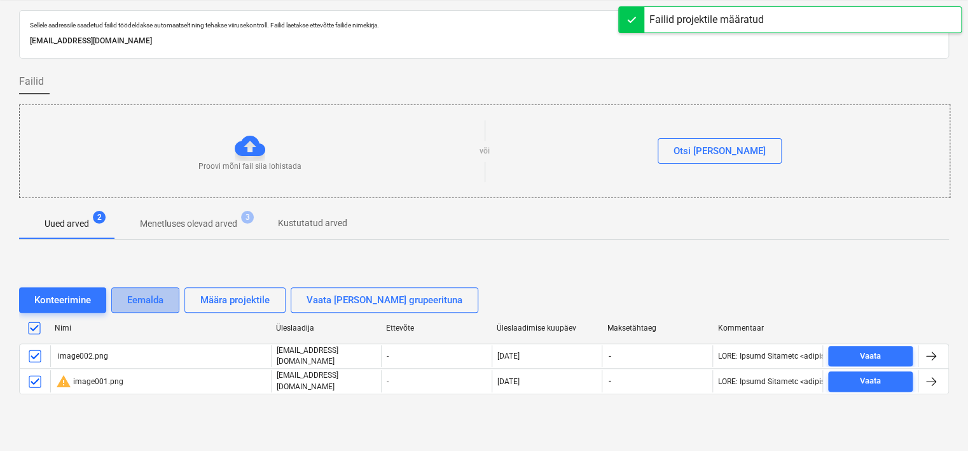
click at [132, 298] on div "Eemalda" at bounding box center [145, 299] width 36 height 17
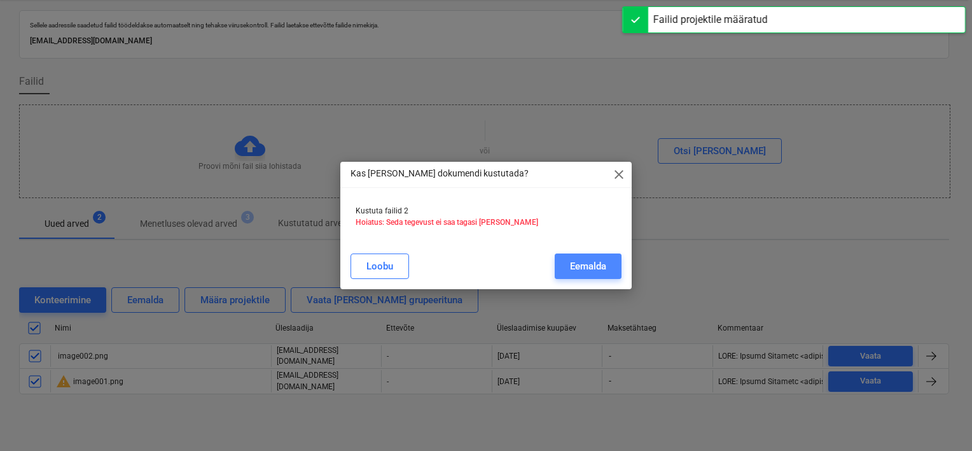
click at [584, 260] on div "Eemalda" at bounding box center [588, 266] width 36 height 17
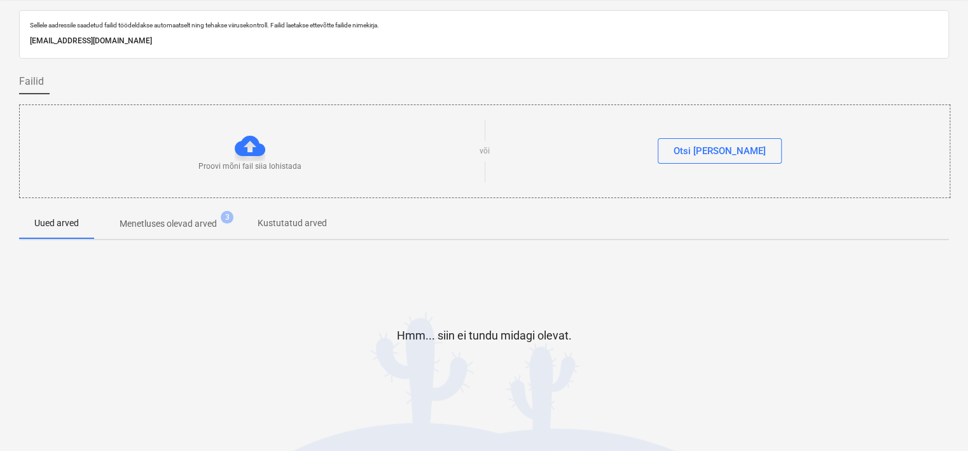
click at [5, 283] on div "Sellele aadressile saadetud failid töödeldakse automaatselt ning tehakse viirus…" at bounding box center [484, 230] width 968 height 461
click at [165, 33] on div "[EMAIL_ADDRESS][DOMAIN_NAME]" at bounding box center [484, 41] width 914 height 18
copy p "[EMAIL_ADDRESS][DOMAIN_NAME]"
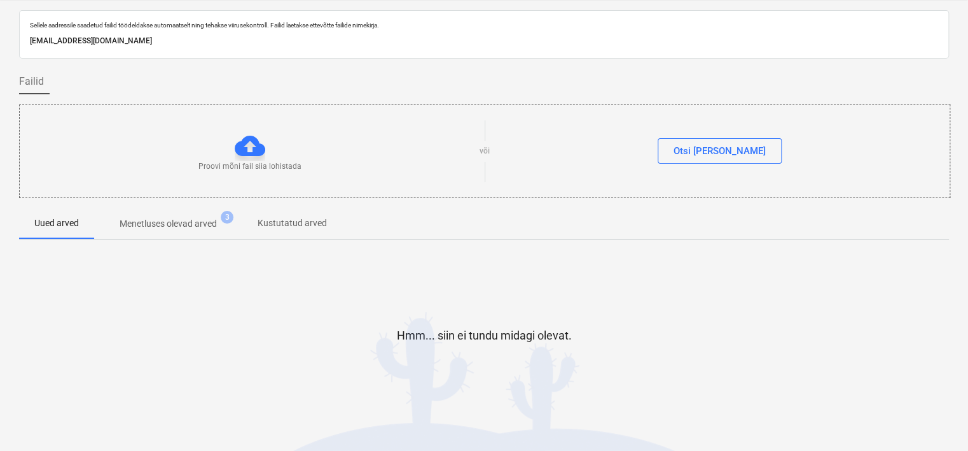
click at [15, 365] on div "Sellele aadressile saadetud failid töödeldakse automaatselt ning tehakse viirus…" at bounding box center [484, 230] width 968 height 461
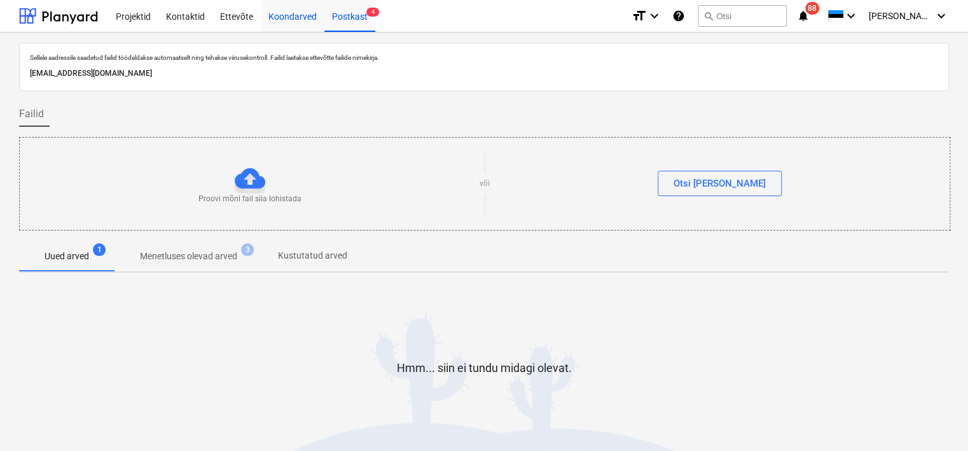
click at [292, 27] on div "Koondarved" at bounding box center [293, 15] width 64 height 32
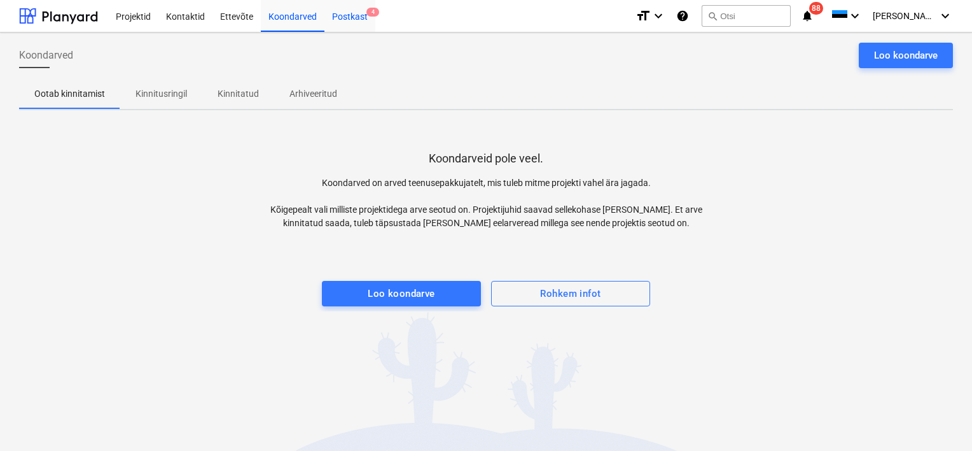
click at [351, 22] on div "Postkast 4" at bounding box center [350, 15] width 51 height 32
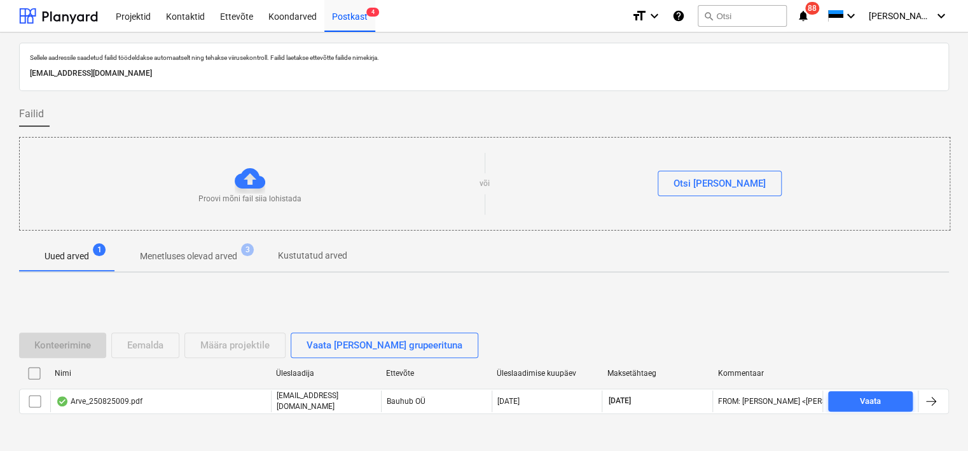
scroll to position [42, 0]
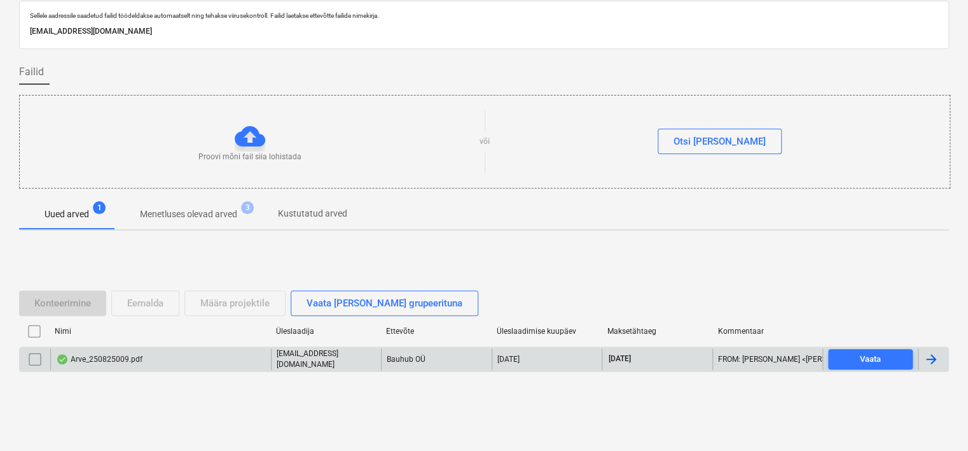
click at [130, 365] on div "Arve_250825009.pdf" at bounding box center [160, 359] width 221 height 22
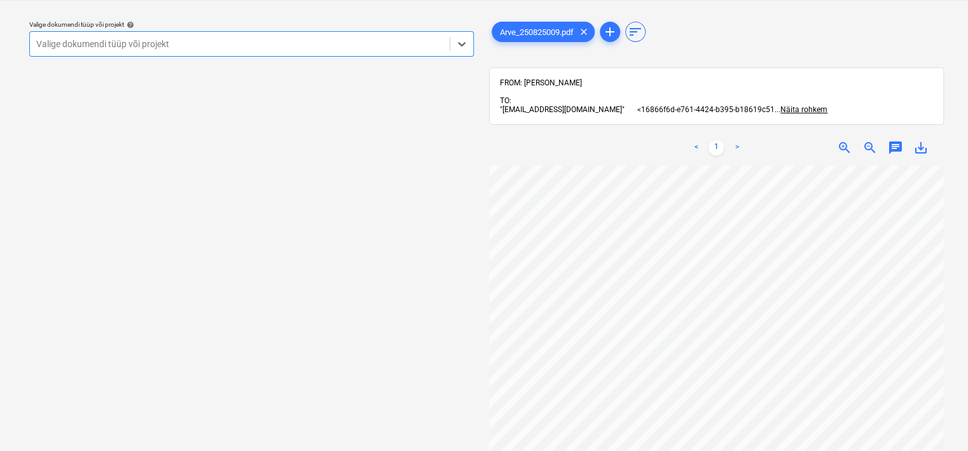
scroll to position [94, 0]
click at [326, 46] on div at bounding box center [239, 44] width 407 height 13
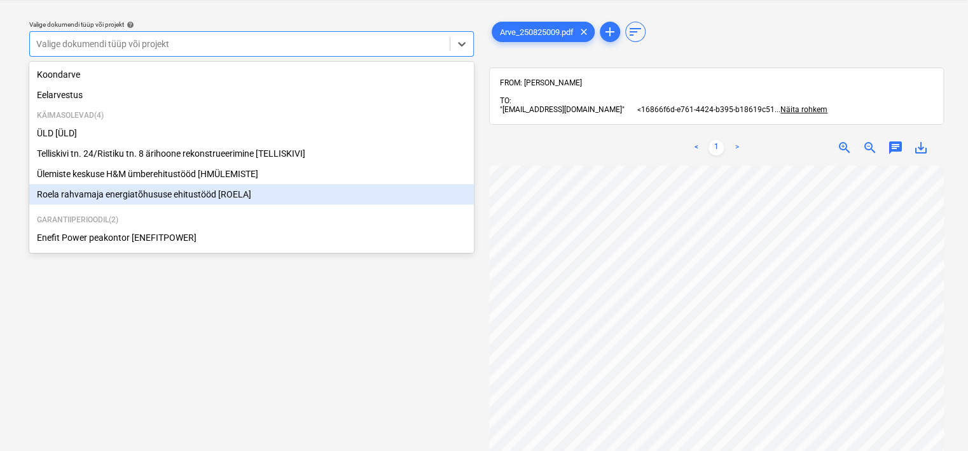
click at [219, 194] on div "Roela rahvamaja energiatõhususe ehitustööd [ROELA]" at bounding box center [251, 194] width 445 height 20
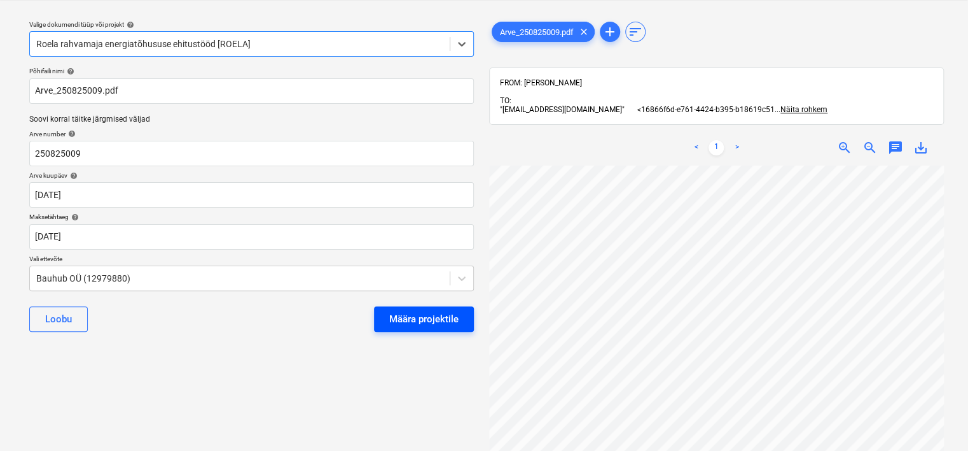
click at [406, 309] on button "Määra projektile" at bounding box center [424, 318] width 100 height 25
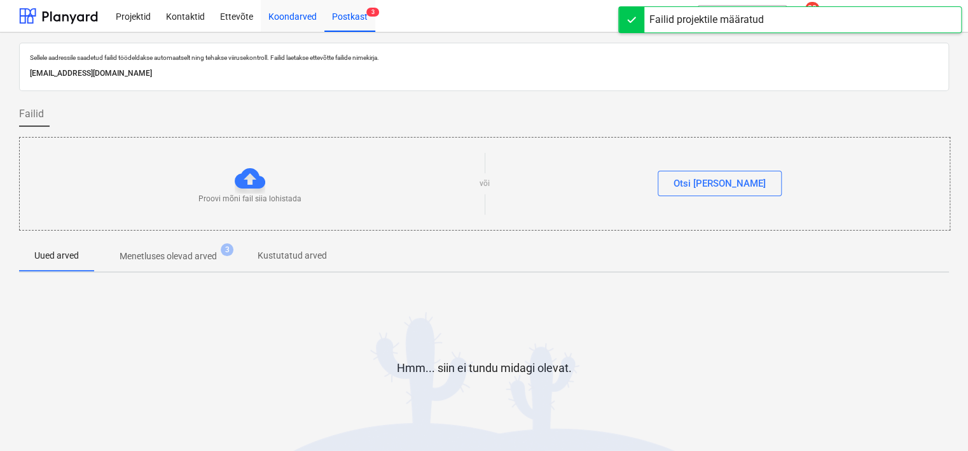
click at [288, 11] on div "Koondarved" at bounding box center [293, 15] width 64 height 32
